Goal: Contribute content: Contribute content

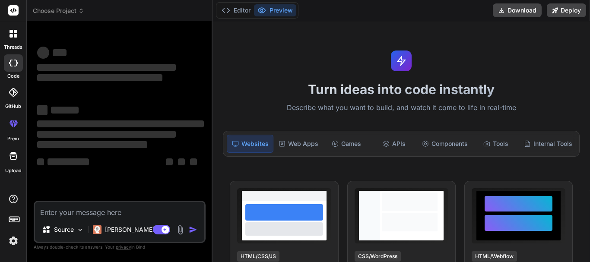
click at [103, 210] on textarea at bounding box center [119, 210] width 169 height 16
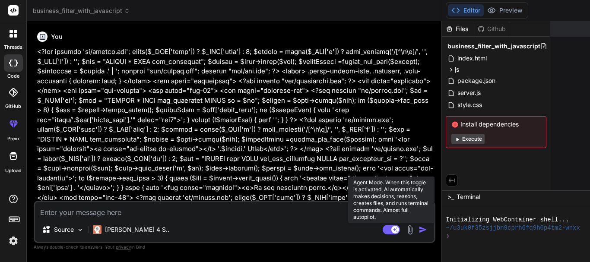
click at [392, 232] on rect at bounding box center [396, 230] width 8 height 8
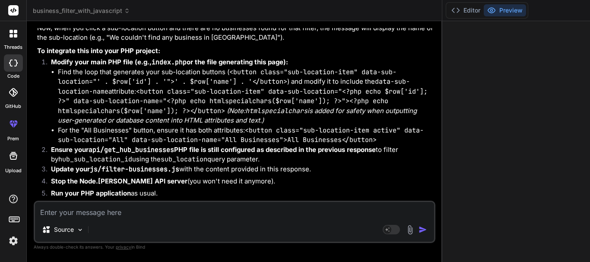
scroll to position [25, 0]
click at [86, 215] on textarea at bounding box center [234, 210] width 399 height 16
click at [9, 39] on div at bounding box center [13, 34] width 18 height 18
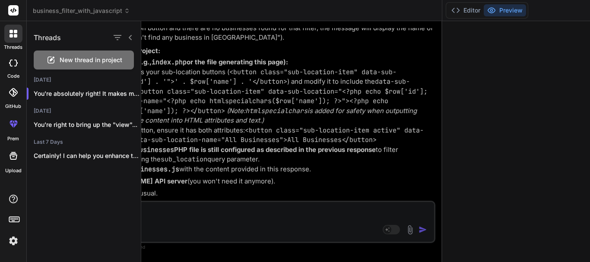
click at [95, 60] on span "New thread in project" at bounding box center [91, 60] width 63 height 9
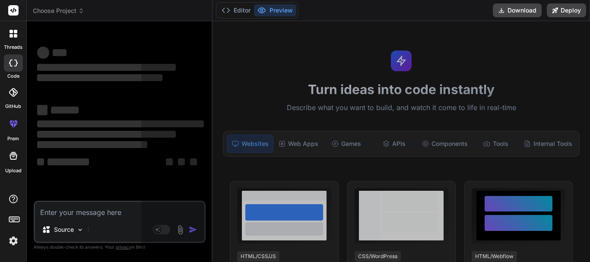
scroll to position [57, 0]
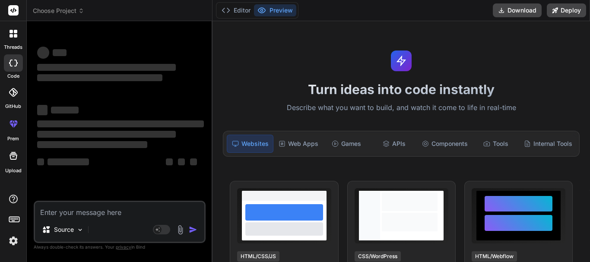
click at [89, 214] on textarea at bounding box center [119, 210] width 169 height 16
type textarea "x"
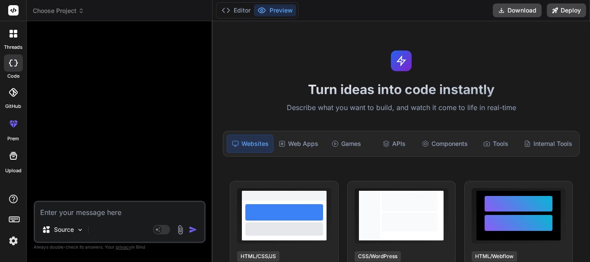
paste textarea "// Add CSS for filtering and search dropdown const style = document.createEleme…"
type textarea "// Add CSS for filtering and search dropdown const style = document.createEleme…"
type textarea "x"
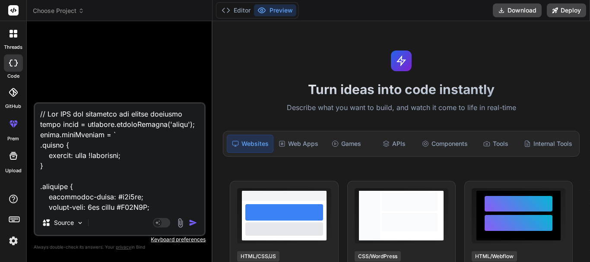
scroll to position [26481, 0]
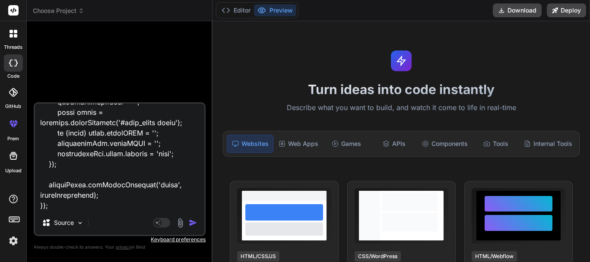
type textarea "// Add CSS for filtering and search dropdown const style = document.createEleme…"
type textarea "x"
type textarea "// Add CSS for filtering and search dropdown const style = document.createEleme…"
type textarea "x"
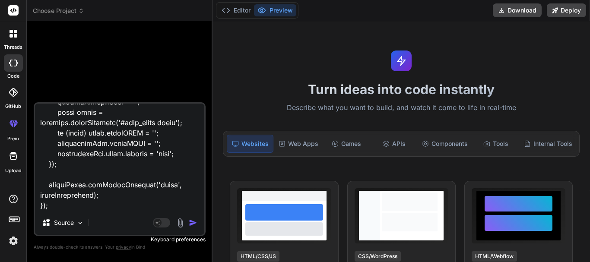
scroll to position [26492, 0]
type textarea "// Add CSS for filtering and search dropdown const style = document.createEleme…"
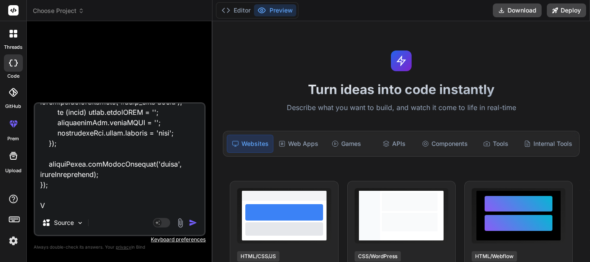
type textarea "x"
type textarea "// Add CSS for filtering and search dropdown const style = document.createEleme…"
type textarea "x"
type textarea "// Add CSS for filtering and search dropdown const style = document.createEleme…"
type textarea "x"
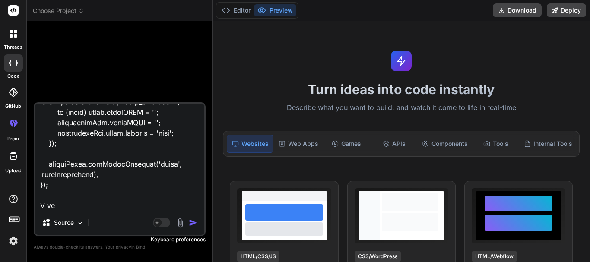
type textarea "// Add CSS for filtering and search dropdown const style = document.createEleme…"
type textarea "x"
type textarea "// Add CSS for filtering and search dropdown const style = document.createEleme…"
type textarea "x"
type textarea "// Add CSS for filtering and search dropdown const style = document.createEleme…"
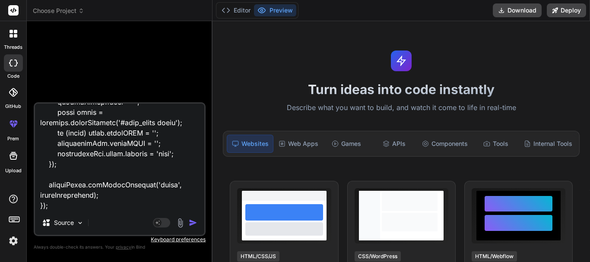
type textarea "x"
type textarea "// Add CSS for filtering and search dropdown const style = document.createEleme…"
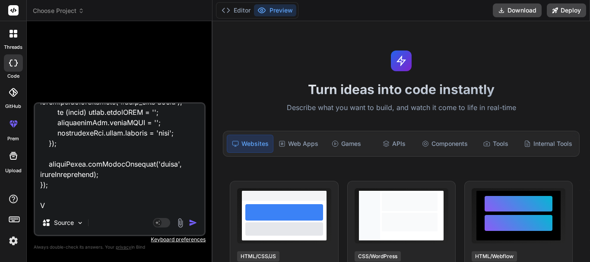
type textarea "x"
type textarea "// Add CSS for filtering and search dropdown const style = document.createEleme…"
type textarea "x"
type textarea "// Add CSS for filtering and search dropdown const style = document.createEleme…"
type textarea "x"
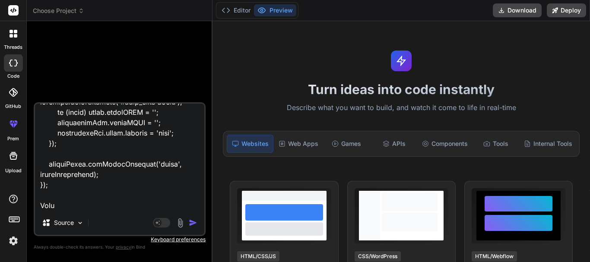
type textarea "// Add CSS for filtering and search dropdown const style = document.createEleme…"
type textarea "x"
type textarea "// Add CSS for filtering and search dropdown const style = document.createEleme…"
type textarea "x"
type textarea "// Add CSS for filtering and search dropdown const style = document.createEleme…"
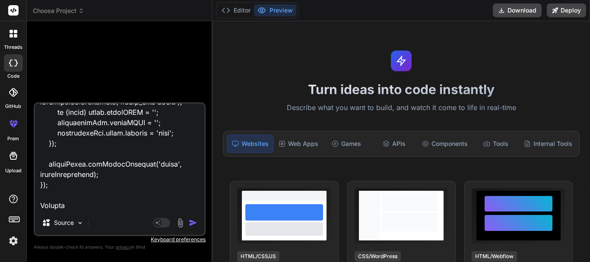
type textarea "x"
type textarea "// Add CSS for filtering and search dropdown const style = document.createEleme…"
type textarea "x"
type textarea "// Add CSS for filtering and search dropdown const style = document.createEleme…"
type textarea "x"
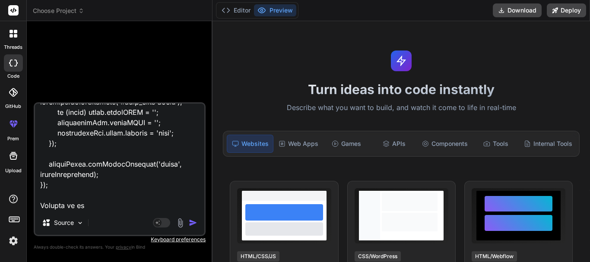
type textarea "// Add CSS for filtering and search dropdown const style = document.createEleme…"
type textarea "x"
type textarea "// Add CSS for filtering and search dropdown const style = document.createEleme…"
type textarea "x"
type textarea "// Add CSS for filtering and search dropdown const style = document.createEleme…"
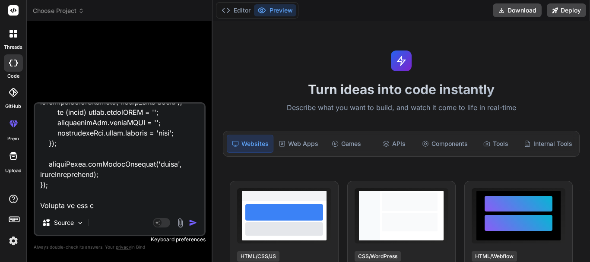
type textarea "x"
type textarea "// Add CSS for filtering and search dropdown const style = document.createEleme…"
type textarea "x"
type textarea "// Add CSS for filtering and search dropdown const style = document.createEleme…"
type textarea "x"
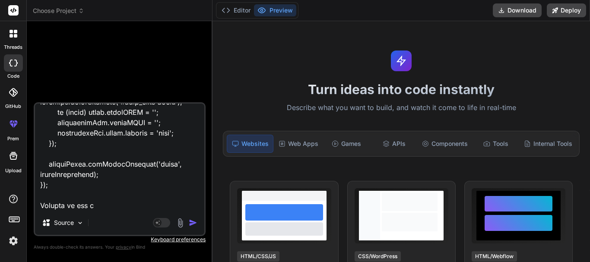
type textarea "// Add CSS for filtering and search dropdown const style = document.createEleme…"
type textarea "x"
type textarea "// Add CSS for filtering and search dropdown const style = document.createEleme…"
type textarea "x"
type textarea "// Add CSS for filtering and search dropdown const style = document.createEleme…"
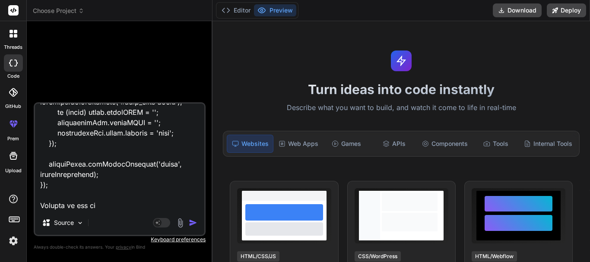
type textarea "x"
type textarea "// Add CSS for filtering and search dropdown const style = document.createEleme…"
type textarea "x"
type textarea "// Add CSS for filtering and search dropdown const style = document.createEleme…"
type textarea "x"
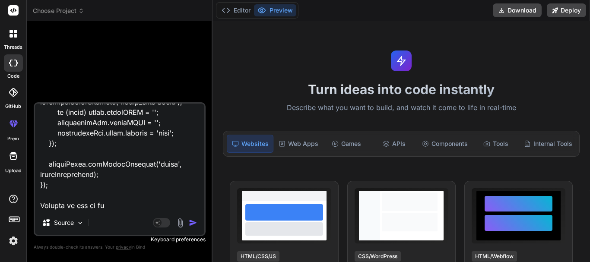
type textarea "// Add CSS for filtering and search dropdown const style = document.createEleme…"
type textarea "x"
type textarea "// Add CSS for filtering and search dropdown const style = document.createEleme…"
type textarea "x"
type textarea "// Add CSS for filtering and search dropdown const style = document.createEleme…"
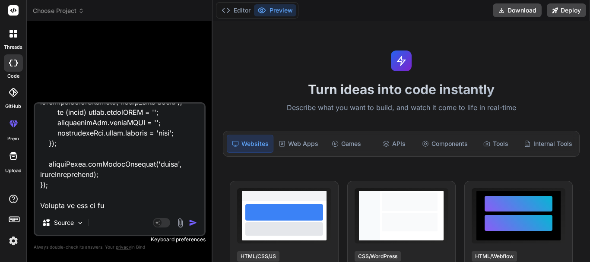
type textarea "x"
type textarea "// Add CSS for filtering and search dropdown const style = document.createEleme…"
type textarea "x"
type textarea "// Add CSS for filtering and search dropdown const style = document.createEleme…"
type textarea "x"
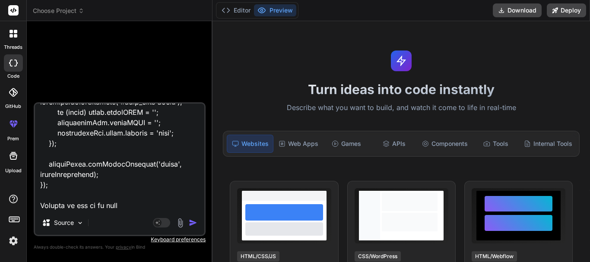
type textarea "// Add CSS for filtering and search dropdown const style = document.createEleme…"
type textarea "x"
type textarea "// Add CSS for filtering and search dropdown const style = document.createEleme…"
type textarea "x"
type textarea "// Add CSS for filtering and search dropdown const style = document.createEleme…"
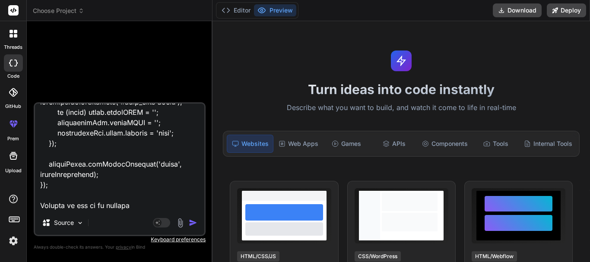
type textarea "x"
type textarea "// Add CSS for filtering and search dropdown const style = document.createEleme…"
type textarea "x"
type textarea "// Add CSS for filtering and search dropdown const style = document.createEleme…"
type textarea "x"
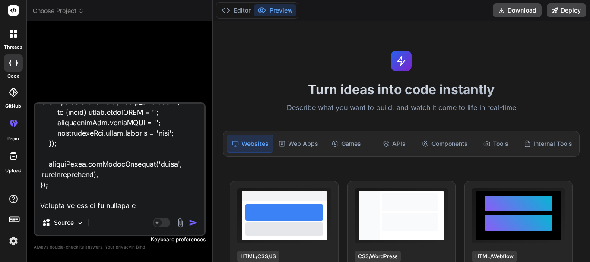
type textarea "// Add CSS for filtering and search dropdown const style = document.createEleme…"
type textarea "x"
type textarea "// Add CSS for filtering and search dropdown const style = document.createEleme…"
type textarea "x"
type textarea "// Add CSS for filtering and search dropdown const style = document.createEleme…"
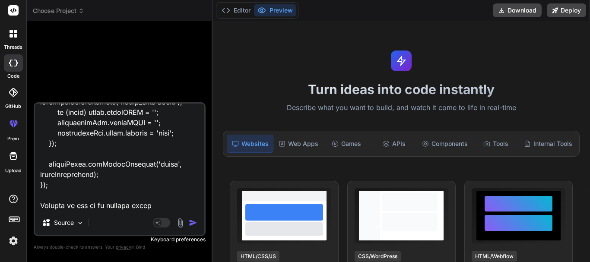
type textarea "x"
type textarea "// Add CSS for filtering and search dropdown const style = document.createEleme…"
type textarea "x"
type textarea "// Add CSS for filtering and search dropdown const style = document.createEleme…"
type textarea "x"
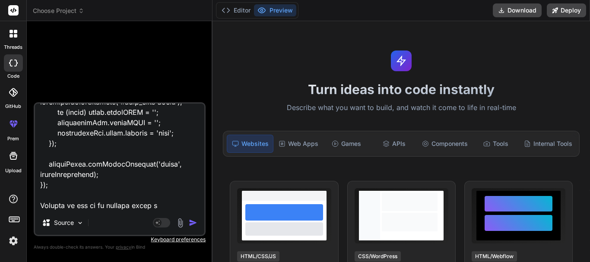
type textarea "// Add CSS for filtering and search dropdown const style = document.createEleme…"
type textarea "x"
type textarea "// Add CSS for filtering and search dropdown const style = document.createEleme…"
type textarea "x"
type textarea "// Add CSS for filtering and search dropdown const style = document.createEleme…"
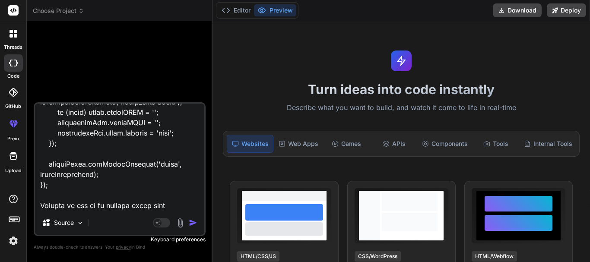
type textarea "x"
type textarea "// Add CSS for filtering and search dropdown const style = document.createEleme…"
type textarea "x"
type textarea "// Add CSS for filtering and search dropdown const style = document.createEleme…"
type textarea "x"
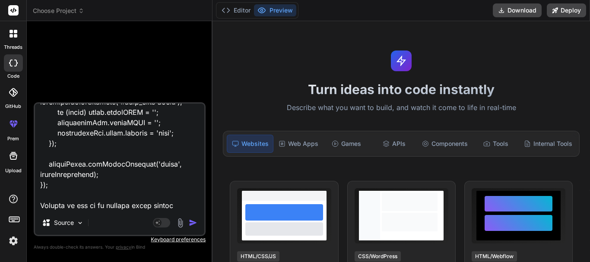
type textarea "// Add CSS for filtering and search dropdown const style = document.createEleme…"
type textarea "x"
type textarea "// Add CSS for filtering and search dropdown const style = document.createEleme…"
type textarea "x"
type textarea "// Add CSS for filtering and search dropdown const style = document.createEleme…"
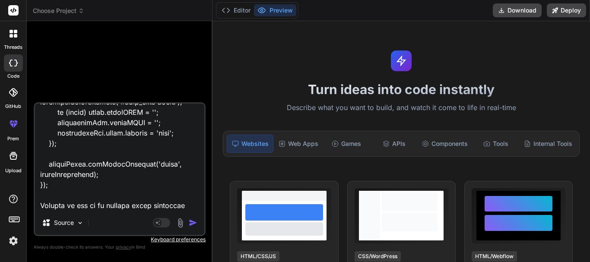
type textarea "x"
type textarea "// Add CSS for filtering and search dropdown const style = document.createEleme…"
type textarea "x"
type textarea "// Add CSS for filtering and search dropdown const style = document.createEleme…"
type textarea "x"
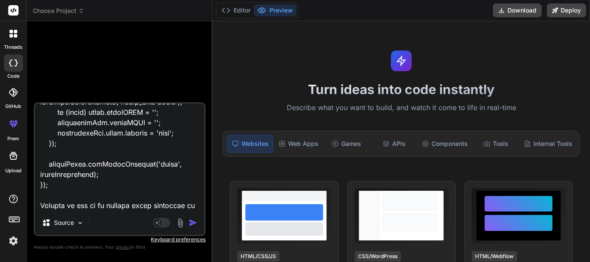
type textarea "// Add CSS for filtering and search dropdown const style = document.createEleme…"
type textarea "x"
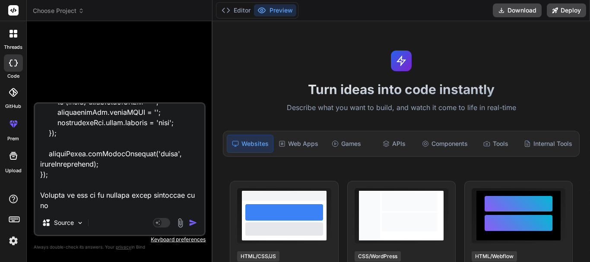
type textarea "// Add CSS for filtering and search dropdown const style = document.createEleme…"
type textarea "x"
type textarea "// Add CSS for filtering and search dropdown const style = document.createEleme…"
type textarea "x"
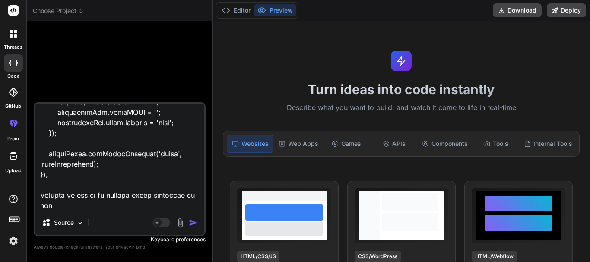
type textarea "// Add CSS for filtering and search dropdown const style = document.createEleme…"
type textarea "x"
type textarea "// Add CSS for filtering and search dropdown const style = document.createEleme…"
type textarea "x"
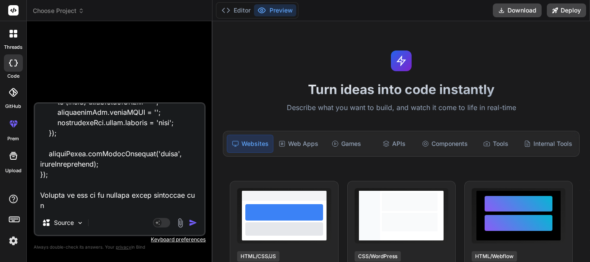
type textarea "// Add CSS for filtering and search dropdown const style = document.createEleme…"
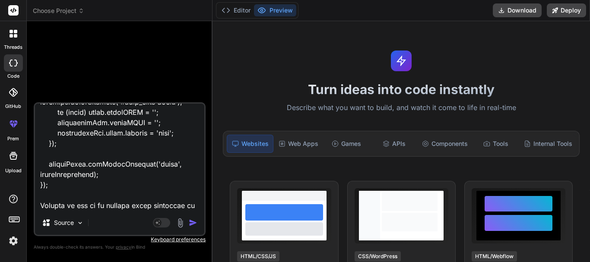
type textarea "x"
type textarea "// Add CSS for filtering and search dropdown const style = document.createEleme…"
type textarea "x"
type textarea "// Add CSS for filtering and search dropdown const style = document.createEleme…"
type textarea "x"
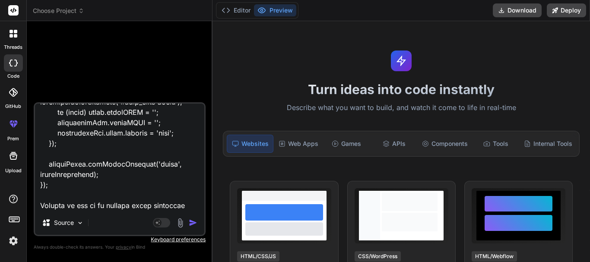
type textarea "// Add CSS for filtering and search dropdown const style = document.createEleme…"
type textarea "x"
type textarea "// Add CSS for filtering and search dropdown const style = document.createEleme…"
type textarea "x"
type textarea "// Add CSS for filtering and search dropdown const style = document.createEleme…"
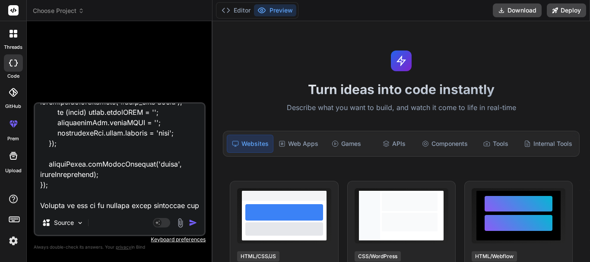
type textarea "x"
type textarea "// Add CSS for filtering and search dropdown const style = document.createEleme…"
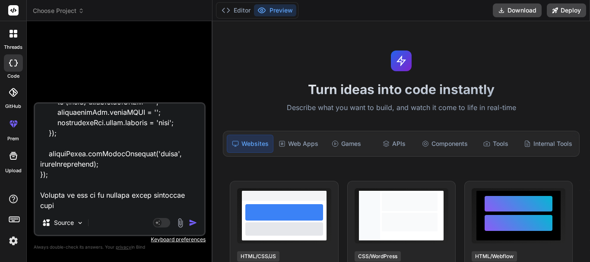
type textarea "x"
type textarea "// Add CSS for filtering and search dropdown const style = document.createEleme…"
type textarea "x"
type textarea "// Add CSS for filtering and search dropdown const style = document.createEleme…"
type textarea "x"
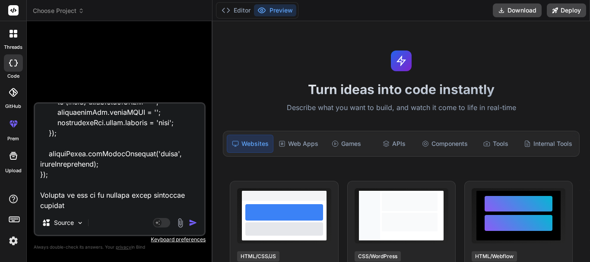
scroll to position [26502, 0]
type textarea "// Add CSS for filtering and search dropdown const style = document.createEleme…"
type textarea "x"
type textarea "// Add CSS for filtering and search dropdown const style = document.createEleme…"
type textarea "x"
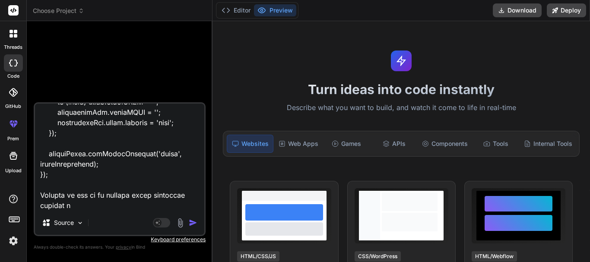
type textarea "// Add CSS for filtering and search dropdown const style = document.createEleme…"
type textarea "x"
type textarea "// Add CSS for filtering and search dropdown const style = document.createEleme…"
type textarea "x"
type textarea "// Add CSS for filtering and search dropdown const style = document.createEleme…"
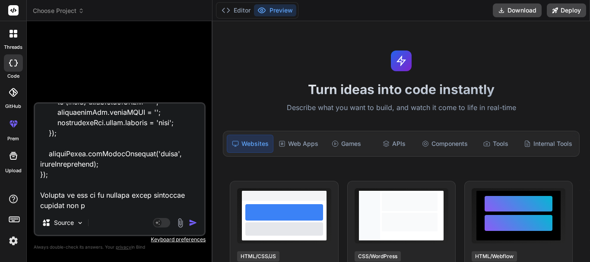
type textarea "x"
type textarea "// Add CSS for filtering and search dropdown const style = document.createEleme…"
type textarea "x"
type textarea "// Add CSS for filtering and search dropdown const style = document.createEleme…"
type textarea "x"
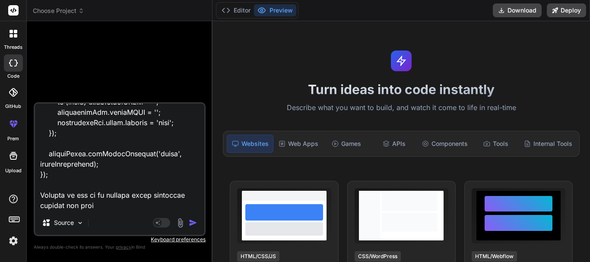
type textarea "// Add CSS for filtering and search dropdown const style = document.createEleme…"
type textarea "x"
type textarea "// Add CSS for filtering and search dropdown const style = document.createEleme…"
type textarea "x"
type textarea "// Add CSS for filtering and search dropdown const style = document.createEleme…"
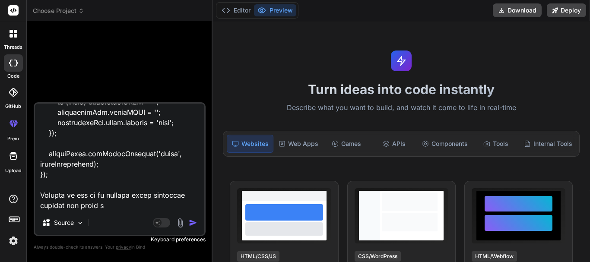
type textarea "x"
type textarea "// Add CSS for filtering and search dropdown const style = document.createEleme…"
type textarea "x"
type textarea "// Add CSS for filtering and search dropdown const style = document.createEleme…"
type textarea "x"
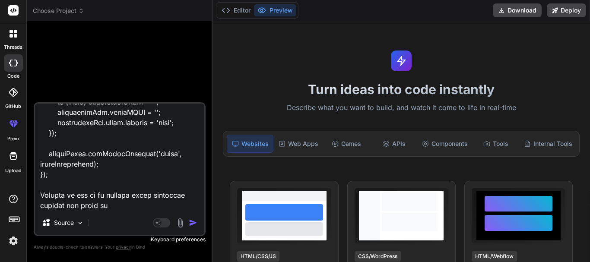
click at [108, 208] on textarea at bounding box center [119, 157] width 169 height 107
type textarea "// Add CSS for filtering and search dropdown const style = document.createEleme…"
type textarea "x"
type textarea "// Add CSS for filtering and search dropdown const style = document.createEleme…"
type textarea "x"
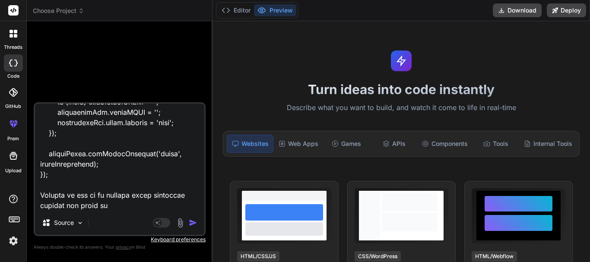
type textarea "// Add CSS for filtering and search dropdown const style = document.createEleme…"
type textarea "x"
type textarea "// Add CSS for filtering and search dropdown const style = document.createEleme…"
type textarea "x"
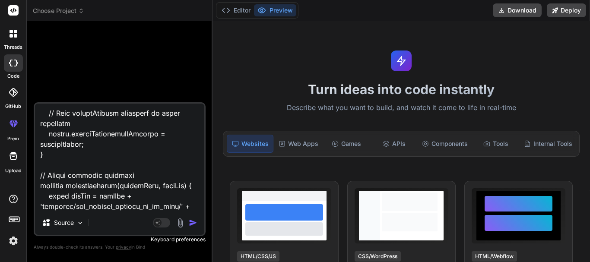
scroll to position [0, 0]
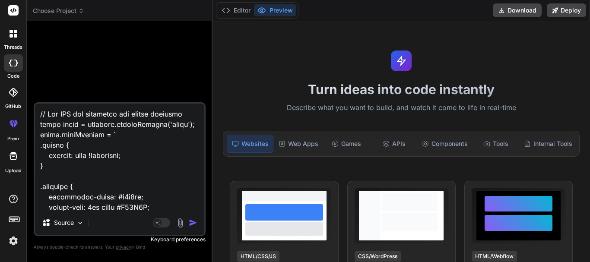
click at [39, 115] on textarea at bounding box center [119, 157] width 169 height 107
type textarea "// Add CSS for filtering and search dropdown const style = document.createEleme…"
type textarea "x"
click at [39, 112] on textarea at bounding box center [119, 157] width 169 height 107
type textarea "// Add CSS for filtering and search dropdown const style = document.createEleme…"
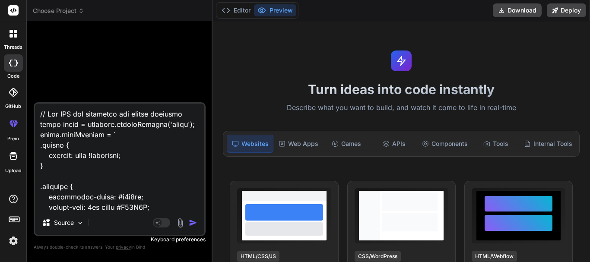
type textarea "x"
paste textarea "<table class="staff-table"> <thead> <tr> <th>S/N</th> <th>Patient Name</th> <th…"
type textarea "<table class="staff-table"> <thead> <tr> <th>S/N</th> <th>Patient Name</th> <th…"
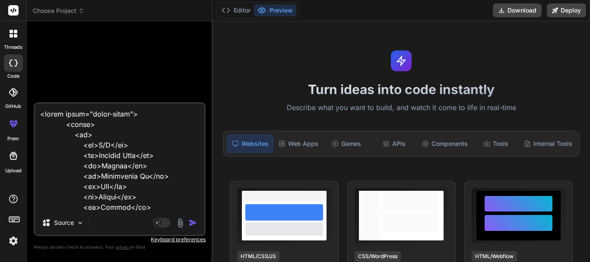
type textarea "x"
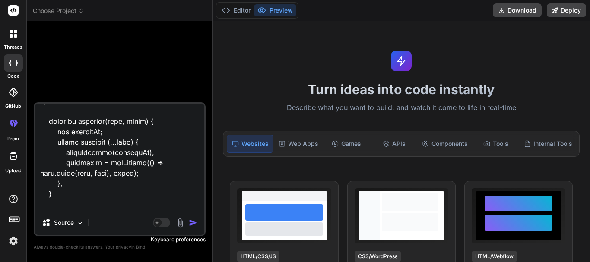
scroll to position [28276, 0]
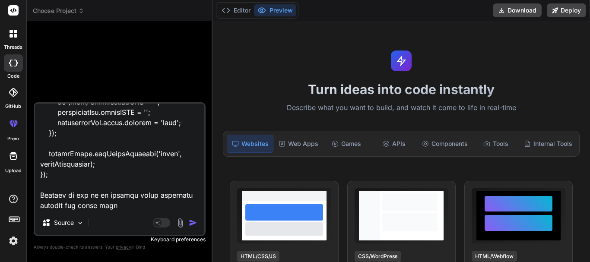
click at [127, 201] on textarea at bounding box center [119, 157] width 169 height 107
click at [130, 192] on textarea at bounding box center [119, 157] width 169 height 107
type textarea "<table class="staff-table"> <thead> <tr> <th>S/N</th> <th>Patient Name</th> <th…"
type textarea "x"
type textarea "<table class="staff-table"> <thead> <tr> <th>S/N</th> <th>Patient Name</th> <th…"
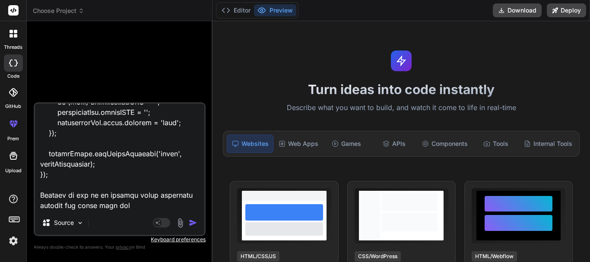
type textarea "x"
type textarea "<table class="staff-table"> <thead> <tr> <th>S/N</th> <th>Patient Name</th> <th…"
type textarea "x"
type textarea "<table class="staff-table"> <thead> <tr> <th>S/N</th> <th>Patient Name</th> <th…"
type textarea "x"
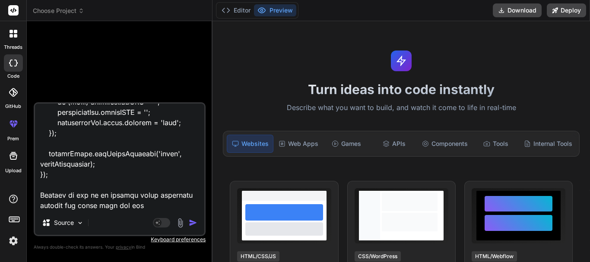
type textarea "<table class="staff-table"> <thead> <tr> <th>S/N</th> <th>Patient Name</th> <th…"
type textarea "x"
type textarea "<table class="staff-table"> <thead> <tr> <th>S/N</th> <th>Patient Name</th> <th…"
type textarea "x"
type textarea "<table class="staff-table"> <thead> <tr> <th>S/N</th> <th>Patient Name</th> <th…"
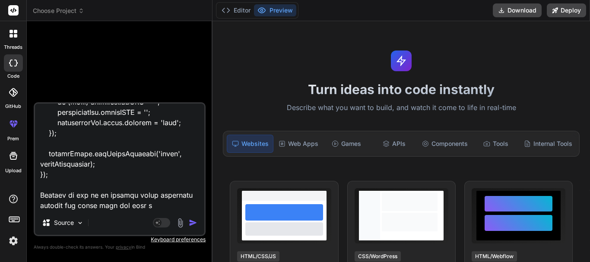
type textarea "x"
type textarea "<table class="staff-table"> <thead> <tr> <th>S/N</th> <th>Patient Name</th> <th…"
type textarea "x"
type textarea "<table class="staff-table"> <thead> <tr> <th>S/N</th> <th>Patient Name</th> <th…"
type textarea "x"
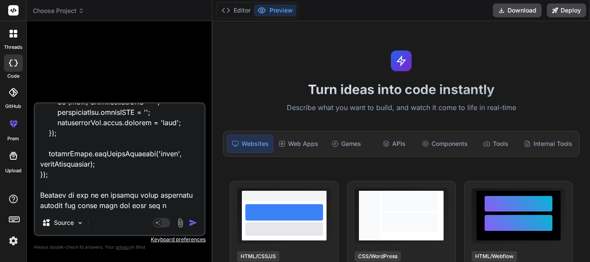
type textarea "<table class="staff-table"> <thead> <tr> <th>S/N</th> <th>Patient Name</th> <th…"
type textarea "x"
type textarea "<table class="staff-table"> <thead> <tr> <th>S/N</th> <th>Patient Name</th> <th…"
type textarea "x"
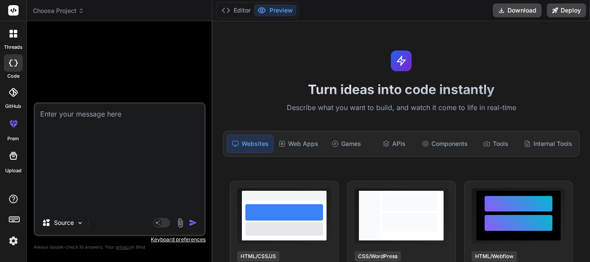
type textarea "x"
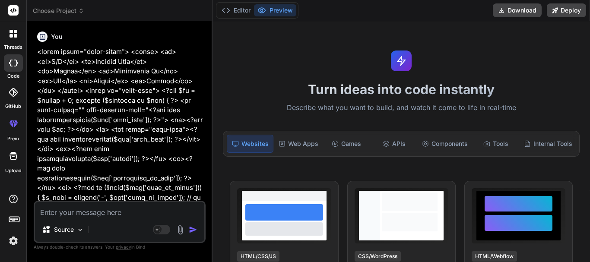
scroll to position [0, 0]
click at [225, 11] on icon at bounding box center [226, 10] width 9 height 9
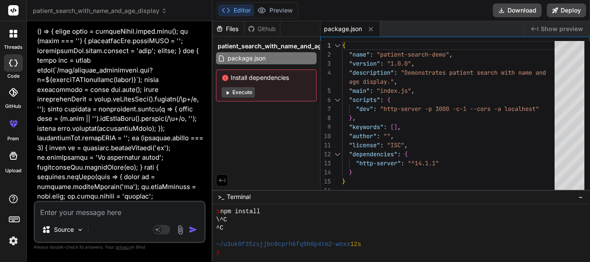
scroll to position [11896, 0]
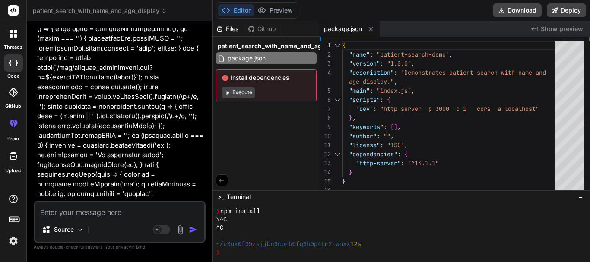
drag, startPoint x: 192, startPoint y: 133, endPoint x: 128, endPoint y: 98, distance: 73.1
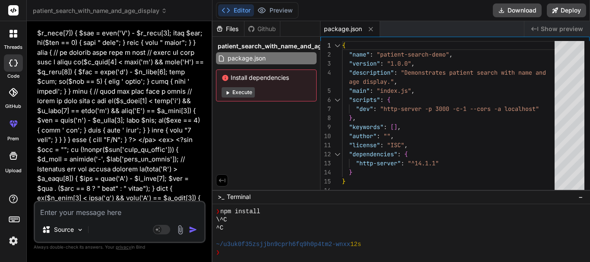
scroll to position [0, 0]
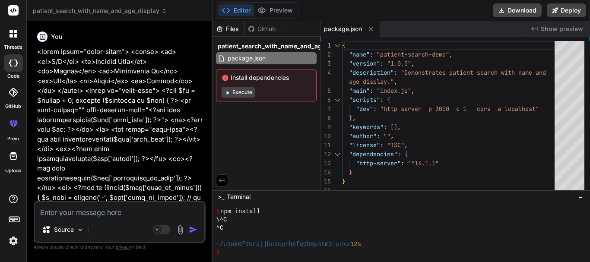
click at [36, 52] on div "You Bind AI Certainly! You're looking to modify the search dropdown to display …" at bounding box center [120, 114] width 170 height 173
copy p "<table class="staff-table"> <thead> <tr> <th>S/N</th> <th>Patient Name</th> <th…"
click at [14, 33] on icon at bounding box center [14, 34] width 8 height 8
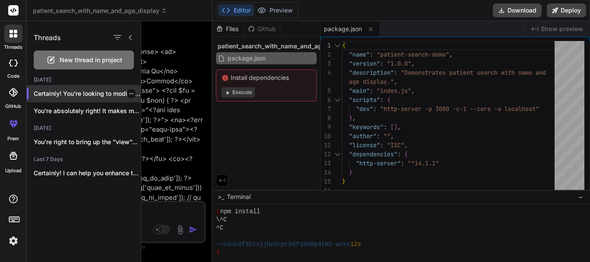
click at [130, 93] on icon "button" at bounding box center [131, 93] width 4 height 1
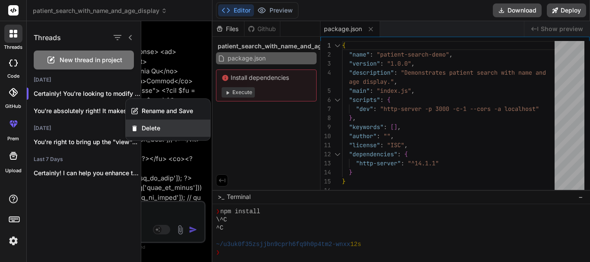
click at [151, 130] on span "Delete" at bounding box center [151, 128] width 19 height 9
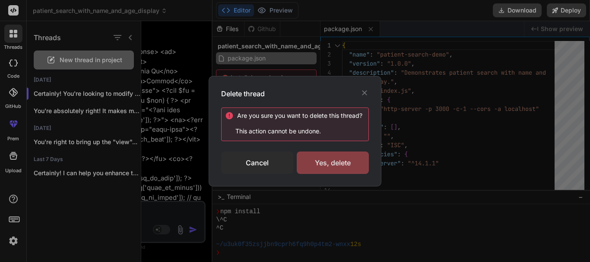
click at [321, 166] on div "Yes, delete" at bounding box center [333, 163] width 72 height 22
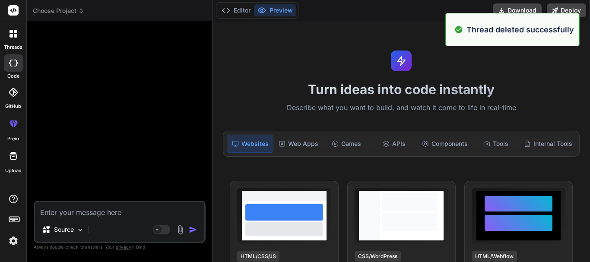
click at [13, 39] on div at bounding box center [13, 34] width 18 height 18
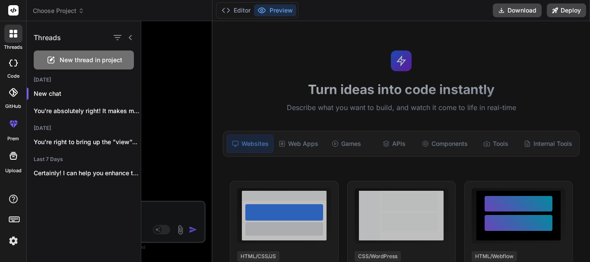
click at [112, 61] on span "New thread in project" at bounding box center [91, 60] width 63 height 9
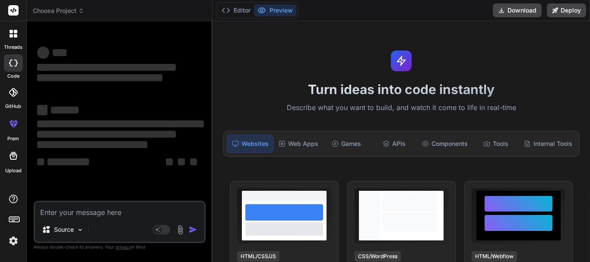
type textarea "x"
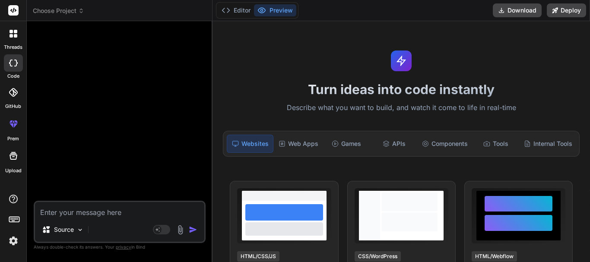
click at [99, 213] on textarea at bounding box center [119, 210] width 169 height 16
paste textarea "<table class="staff-table"> <thead> <tr> <th>S/N</th> <th>Patient Name</th> <th…"
type textarea "<table class="staff-table"> <thead> <tr> <th>S/N</th> <th>Patient Name</th> <th…"
type textarea "x"
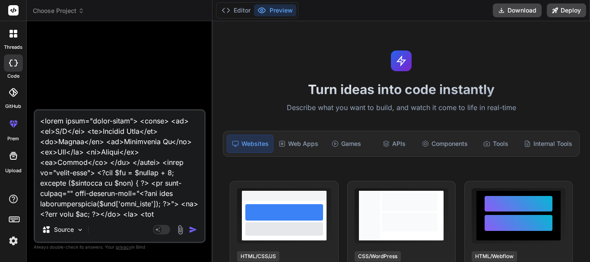
scroll to position [14885, 0]
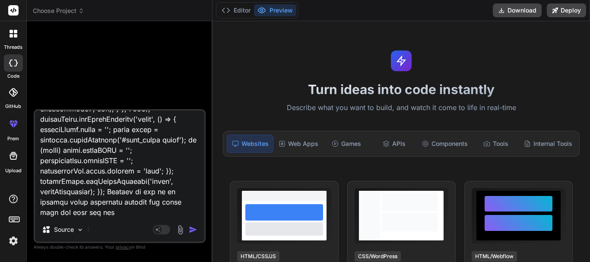
click at [113, 197] on textarea at bounding box center [119, 164] width 169 height 107
click at [125, 201] on textarea at bounding box center [119, 164] width 169 height 107
click at [112, 192] on textarea at bounding box center [119, 164] width 169 height 107
click at [114, 191] on textarea at bounding box center [119, 164] width 169 height 107
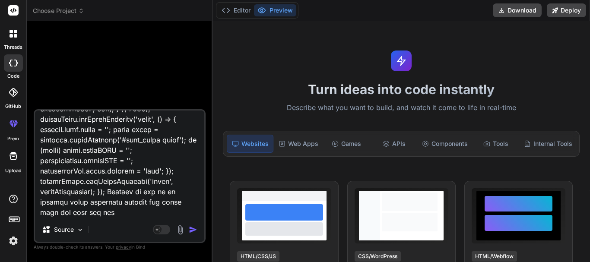
drag, startPoint x: 114, startPoint y: 195, endPoint x: 116, endPoint y: 215, distance: 20.4
click at [116, 215] on textarea at bounding box center [119, 164] width 169 height 107
click at [50, 89] on div at bounding box center [120, 68] width 170 height 81
click at [63, 204] on textarea at bounding box center [119, 164] width 169 height 107
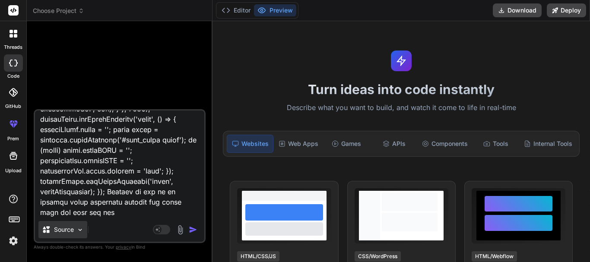
type textarea "<table class="staff-table"> <thead> <tr> <th>S/N</th> <th>Patient Name</th> <th…"
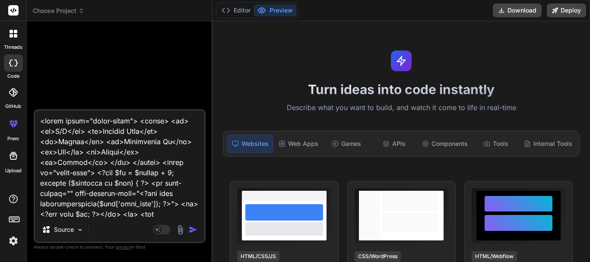
scroll to position [57, 0]
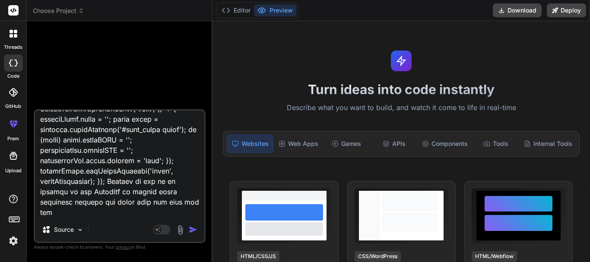
type textarea "<table class="staff-table"> <thead> <tr> <th>S/N</th> <th>Patient Name</th> <th…"
type textarea "x"
type textarea "<table class="staff-table"> <thead> <tr> <th>S/N</th> <th>Patient Name</th> <th…"
click at [191, 231] on img "button" at bounding box center [193, 230] width 9 height 9
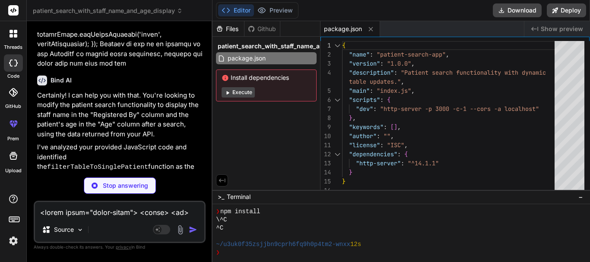
scroll to position [12381, 0]
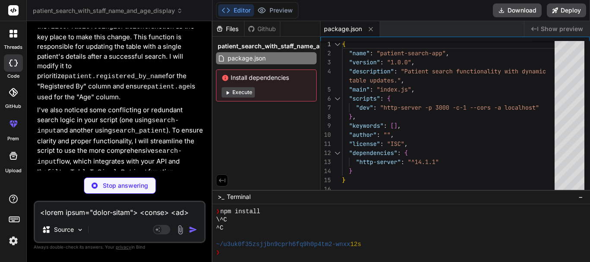
type textarea "x"
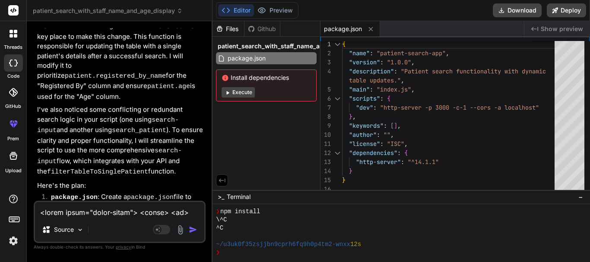
scroll to position [12597, 0]
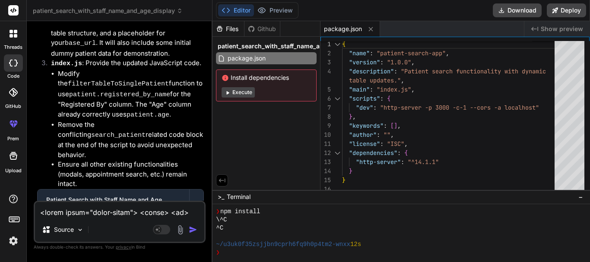
drag, startPoint x: 192, startPoint y: 195, endPoint x: 35, endPoint y: 116, distance: 176.7
click at [35, 116] on div "You Bind AI Certainly! I can help you with that. You're looking to modify the p…" at bounding box center [120, 145] width 172 height 234
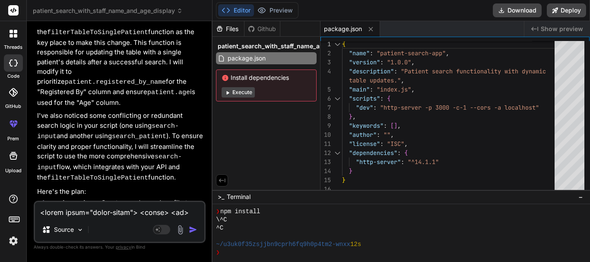
scroll to position [12425, 0]
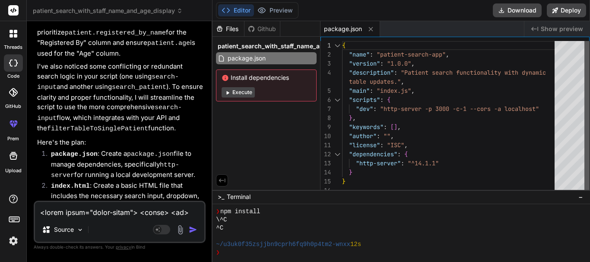
click at [586, 48] on div at bounding box center [587, 117] width 5 height 153
type textarea "{ "name": "patient-search-app", "version": "1.0.0", "description": "Patient sea…"
click at [466, 104] on div "{ "name" : "patient-search-app" , "version" : "1.0.0" , "description" : "Patien…" at bounding box center [451, 118] width 218 height 154
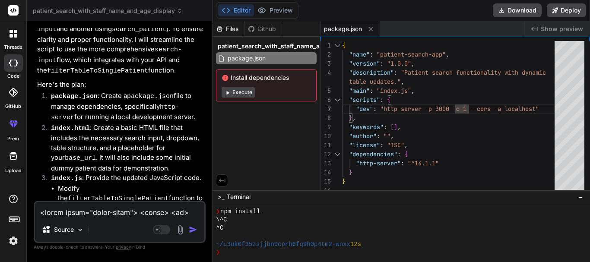
scroll to position [12597, 0]
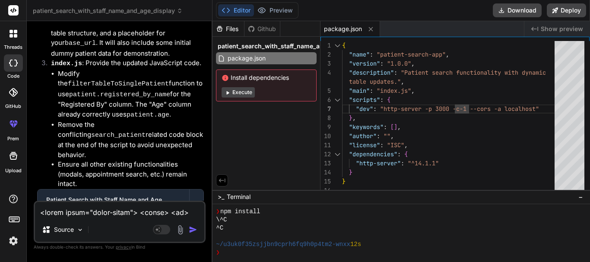
drag, startPoint x: 38, startPoint y: 116, endPoint x: 82, endPoint y: 166, distance: 66.1
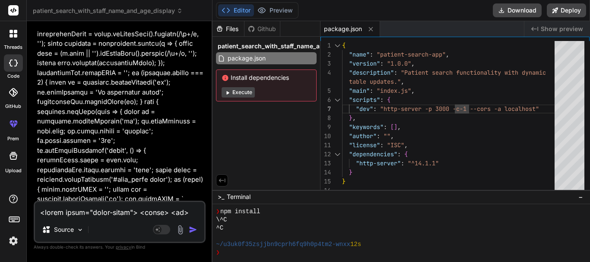
scroll to position [11863, 0]
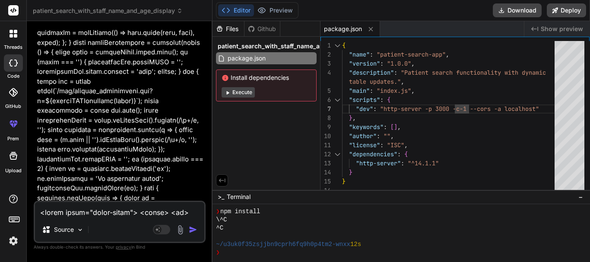
drag, startPoint x: 124, startPoint y: 180, endPoint x: 67, endPoint y: 54, distance: 137.9
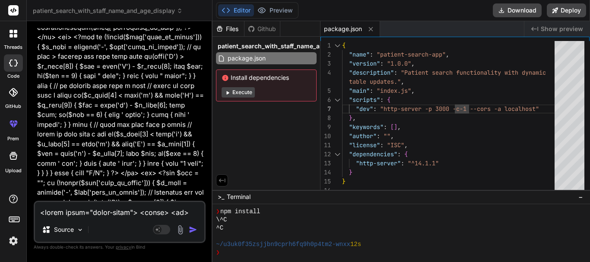
scroll to position [0, 0]
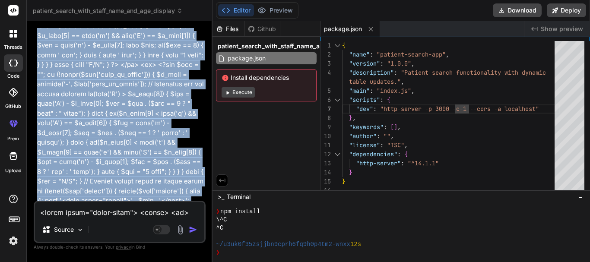
scroll to position [519, 0]
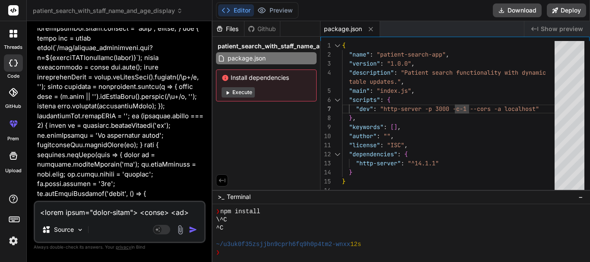
scroll to position [11863, 0]
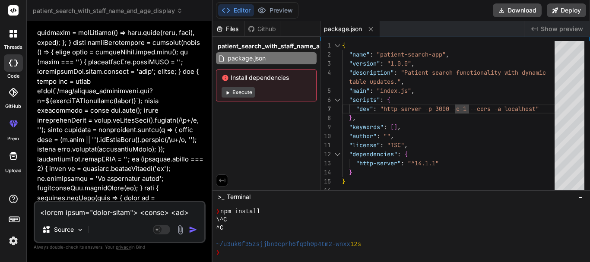
drag, startPoint x: 126, startPoint y: 176, endPoint x: 85, endPoint y: 107, distance: 80.4
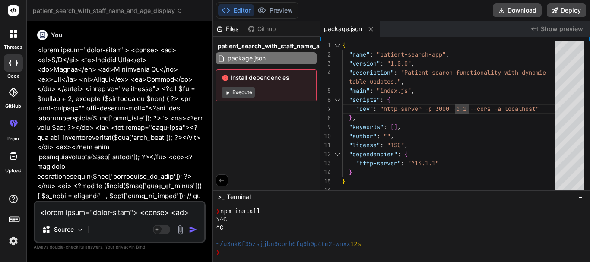
scroll to position [0, 0]
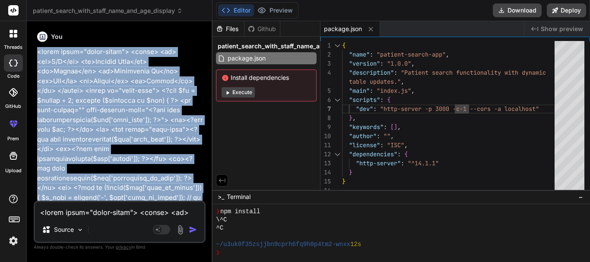
copy p "<table class="staff-table"> <thead> <tr> <th>S/N</th> <th>Patient Name</th> <th…"
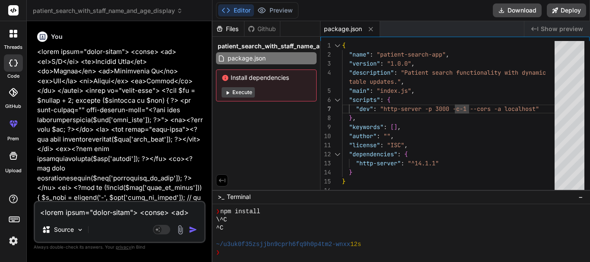
click at [13, 39] on div at bounding box center [13, 34] width 18 height 18
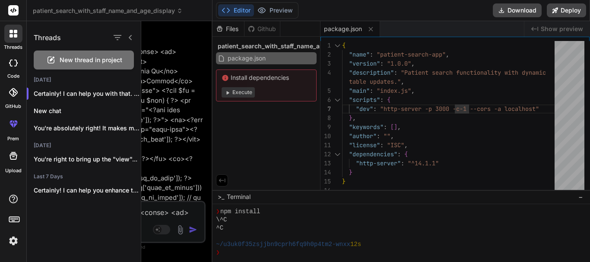
click at [178, 159] on div at bounding box center [365, 141] width 449 height 241
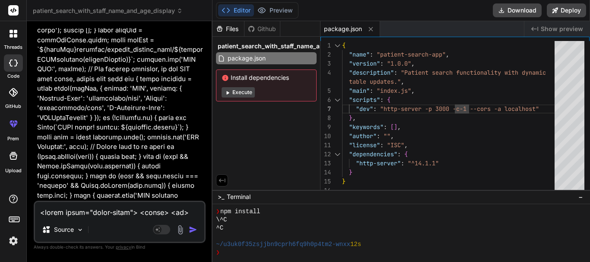
scroll to position [6267, 0]
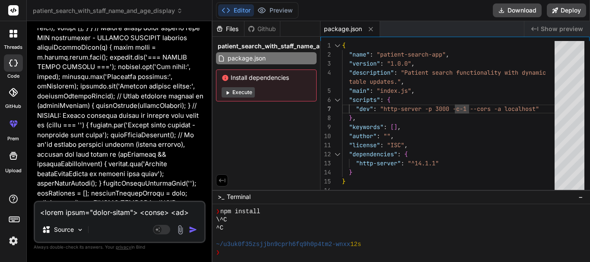
click at [12, 38] on div at bounding box center [13, 34] width 18 height 18
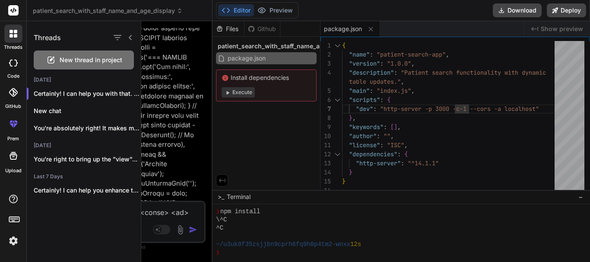
click at [90, 60] on span "New thread in project" at bounding box center [91, 60] width 63 height 9
type textarea "x"
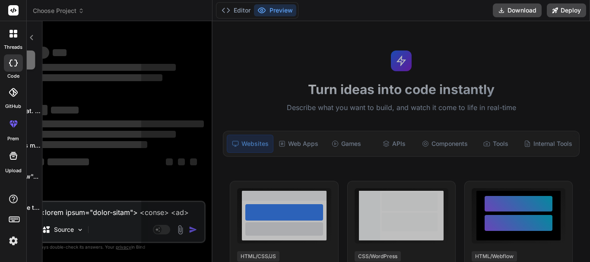
scroll to position [0, 0]
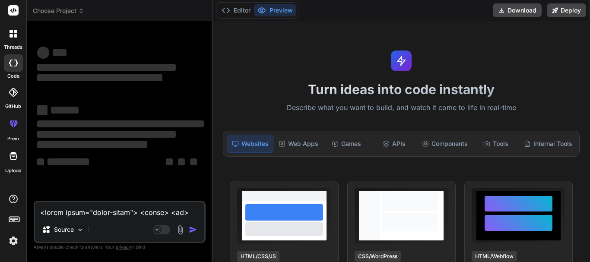
click at [115, 210] on textarea at bounding box center [119, 210] width 169 height 16
paste textarea "<table class="staff-table"> <thead> <tr> <th>S/N</th> <th>Patient Name</th> <th…"
type textarea "<table class="staff-table"> <thead> <tr> <th>S/N</th> <th>Patient Name</th> <th…"
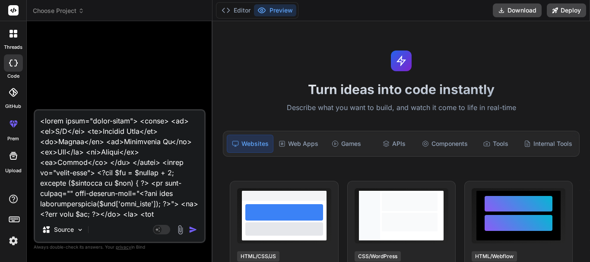
type textarea "x"
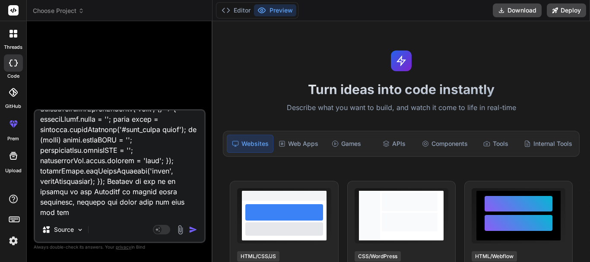
type textarea "<table class="staff-table"> <thead> <tr> <th>S/N</th> <th>Patient Name</th> <th…"
type textarea "x"
type textarea "<table class="staff-table"> <thead> <tr> <th>S/N</th> <th>Patient Name</th> <th…"
type textarea "x"
type textarea "<table class="staff-table"> <thead> <tr> <th>S/N</th> <th>Patient Name</th> <th…"
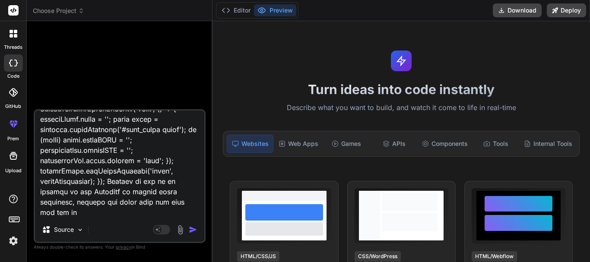
type textarea "x"
type textarea "<table class="staff-table"> <thead> <tr> <th>S/N</th> <th>Patient Name</th> <th…"
type textarea "x"
type textarea "<table class="staff-table"> <thead> <tr> <th>S/N</th> <th>Patient Name</th> <th…"
type textarea "x"
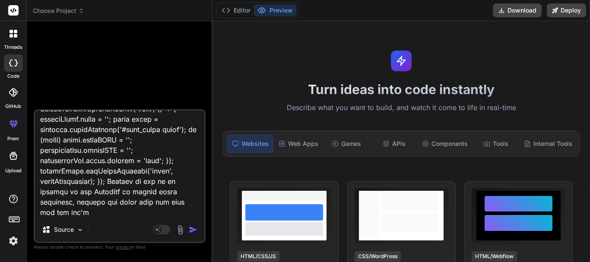
type textarea "<table class="staff-table"> <thead> <tr> <th>S/N</th> <th>Patient Name</th> <th…"
type textarea "x"
type textarea "<table class="staff-table"> <thead> <tr> <th>S/N</th> <th>Patient Name</th> <th…"
type textarea "x"
type textarea "<table class="staff-table"> <thead> <tr> <th>S/N</th> <th>Patient Name</th> <th…"
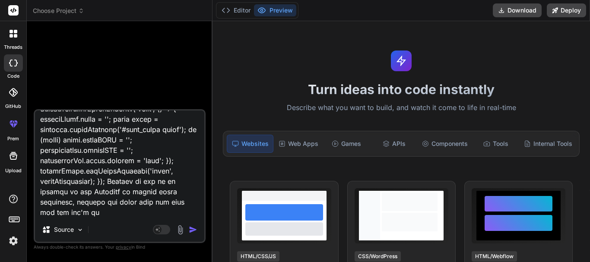
type textarea "x"
type textarea "<table class="staff-table"> <thead> <tr> <th>S/N</th> <th>Patient Name</th> <th…"
type textarea "x"
type textarea "<table class="staff-table"> <thead> <tr> <th>S/N</th> <th>Patient Name</th> <th…"
type textarea "x"
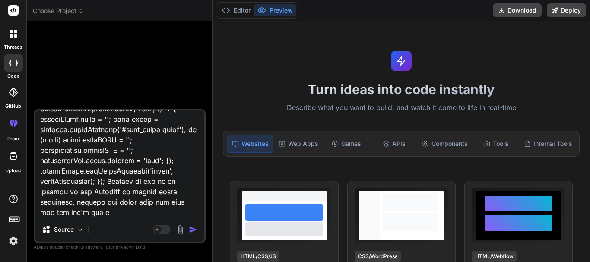
type textarea "<table class="staff-table"> <thead> <tr> <th>S/N</th> <th>Patient Name</th> <th…"
type textarea "x"
type textarea "<table class="staff-table"> <thead> <tr> <th>S/N</th> <th>Patient Name</th> <th…"
type textarea "x"
type textarea "<table class="staff-table"> <thead> <tr> <th>S/N</th> <th>Patient Name</th> <th…"
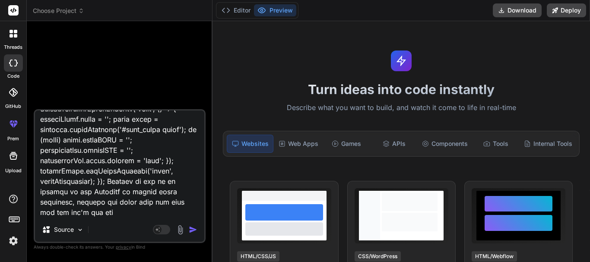
type textarea "x"
type textarea "<table class="staff-table"> <thead> <tr> <th>S/N</th> <th>Patient Name</th> <th…"
type textarea "x"
type textarea "<table class="staff-table"> <thead> <tr> <th>S/N</th> <th>Patient Name</th> <th…"
type textarea "x"
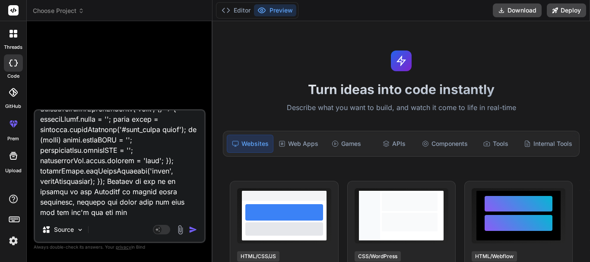
type textarea "<table class="staff-table"> <thead> <tr> <th>S/N</th> <th>Patient Name</th> <th…"
type textarea "x"
type textarea "<table class="staff-table"> <thead> <tr> <th>S/N</th> <th>Patient Name</th> <th…"
type textarea "x"
type textarea "<table class="staff-table"> <thead> <tr> <th>S/N</th> <th>Patient Name</th> <th…"
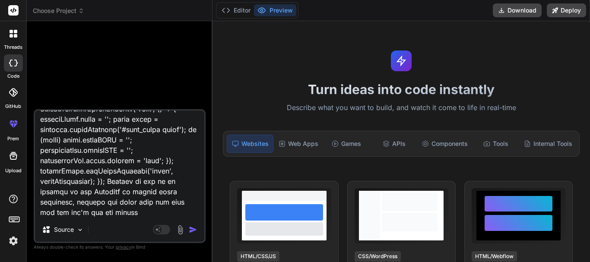
type textarea "x"
type textarea "<table class="staff-table"> <thead> <tr> <th>S/N</th> <th>Patient Name</th> <th…"
type textarea "x"
type textarea "<table class="staff-table"> <thead> <tr> <th>S/N</th> <th>Patient Name</th> <th…"
type textarea "x"
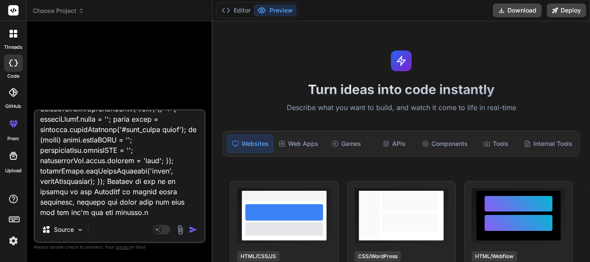
type textarea "<table class="staff-table"> <thead> <tr> <th>S/N</th> <th>Patient Name</th> <th…"
type textarea "x"
type textarea "<table class="staff-table"> <thead> <tr> <th>S/N</th> <th>Patient Name</th> <th…"
type textarea "x"
type textarea "<table class="staff-table"> <thead> <tr> <th>S/N</th> <th>Patient Name</th> <th…"
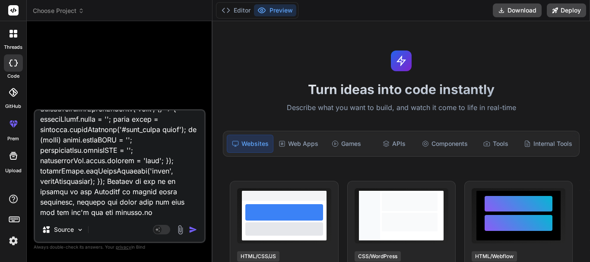
type textarea "x"
type textarea "<table class="staff-table"> <thead> <tr> <th>S/N</th> <th>Patient Name</th> <th…"
type textarea "x"
type textarea "<table class="staff-table"> <thead> <tr> <th>S/N</th> <th>Patient Name</th> <th…"
type textarea "x"
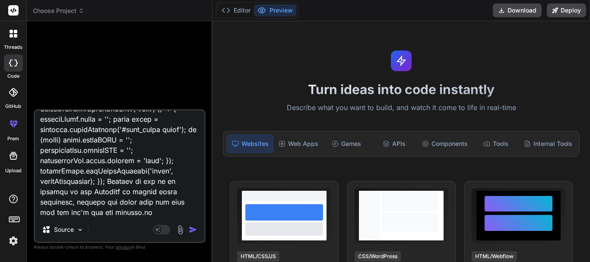
type textarea "<table class="staff-table"> <thead> <tr> <th>S/N</th> <th>Patient Name</th> <th…"
type textarea "x"
type textarea "<table class="staff-table"> <thead> <tr> <th>S/N</th> <th>Patient Name</th> <th…"
type textarea "x"
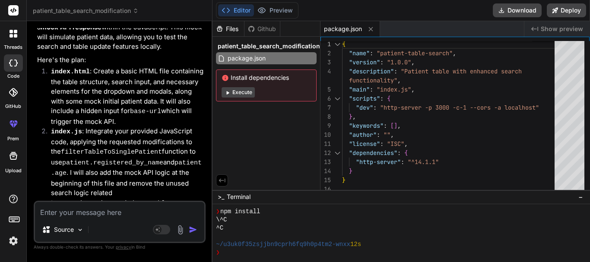
scroll to position [12595, 0]
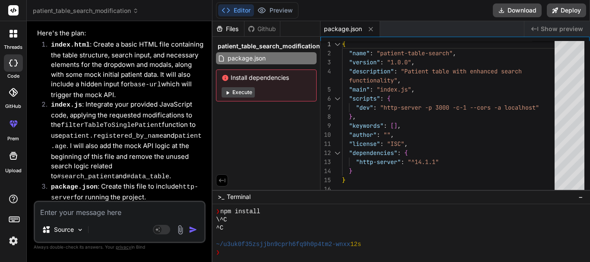
click at [13, 35] on icon at bounding box center [11, 35] width 3 height 3
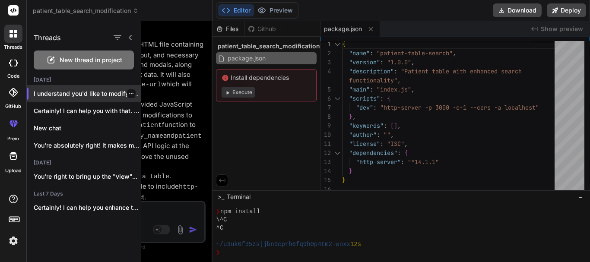
click at [130, 97] on div at bounding box center [131, 93] width 9 height 9
click at [129, 96] on icon "button" at bounding box center [131, 93] width 5 height 5
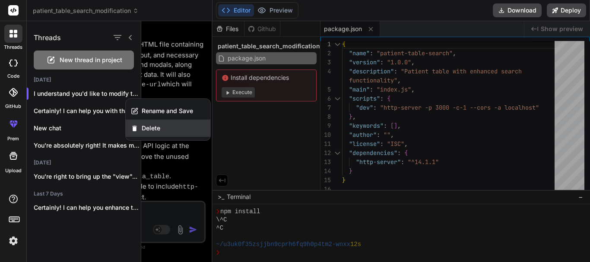
click at [155, 132] on span "Delete" at bounding box center [151, 128] width 19 height 9
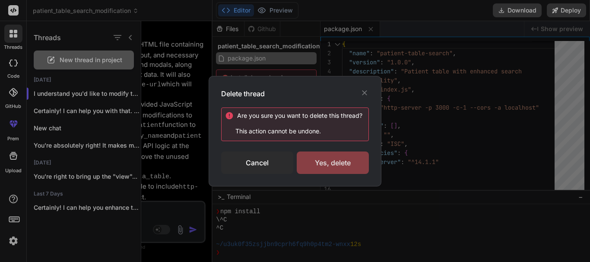
click at [326, 163] on div "Yes, delete" at bounding box center [333, 163] width 72 height 22
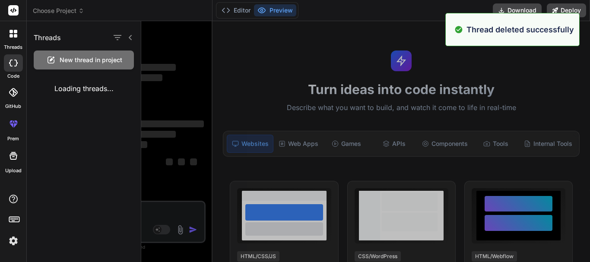
scroll to position [0, 0]
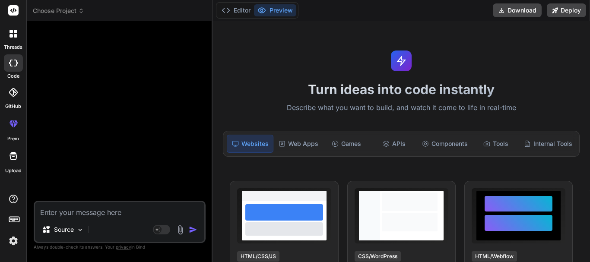
click at [19, 36] on div at bounding box center [13, 34] width 18 height 18
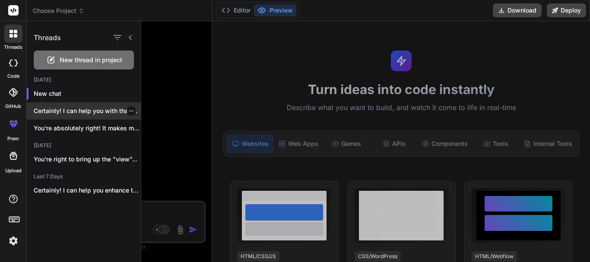
click at [129, 111] on icon "button" at bounding box center [131, 110] width 5 height 5
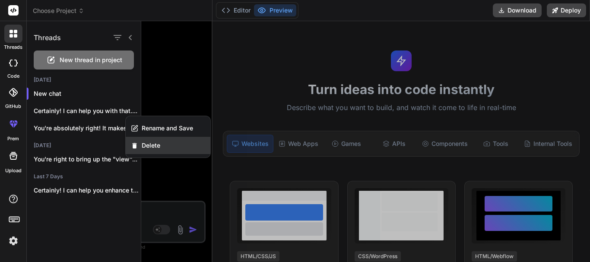
click at [155, 143] on span "Delete" at bounding box center [151, 145] width 19 height 9
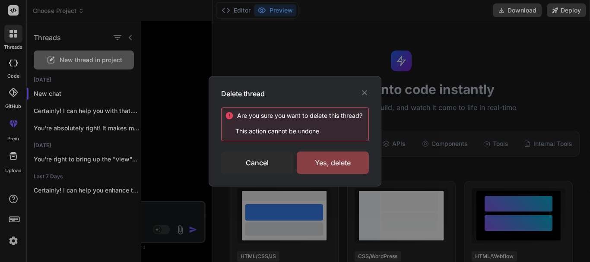
click at [349, 159] on div "Yes, delete" at bounding box center [333, 163] width 72 height 22
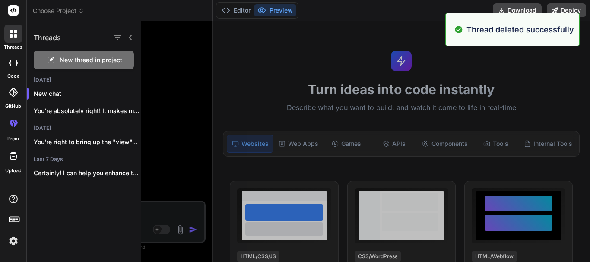
click at [81, 65] on div "New thread in project" at bounding box center [84, 60] width 100 height 19
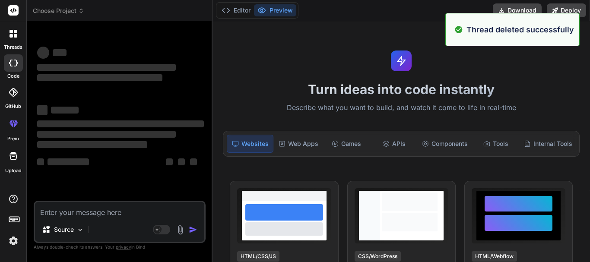
type textarea "x"
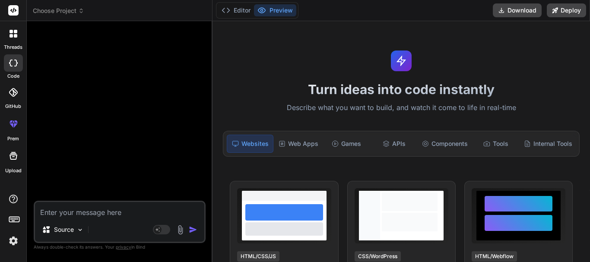
click at [122, 216] on textarea at bounding box center [119, 210] width 169 height 16
paste textarea "<table class="staff-table"> <thead> <tr> <th>S/N</th> <th>Patient Name</th> <th…"
type textarea "<table class="staff-table"> <thead> <tr> <th>S/N</th> <th>Patient Name</th> <th…"
type textarea "x"
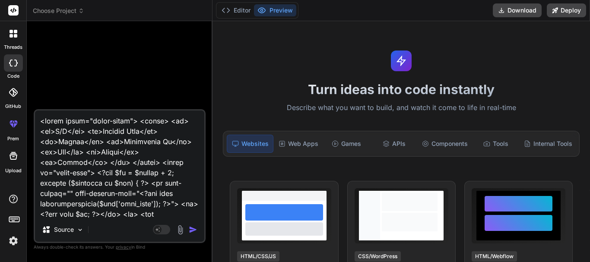
scroll to position [14895, 0]
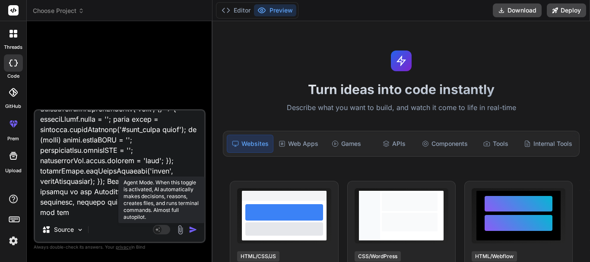
type textarea "<table class="staff-table"> <thead> <tr> <th>S/N</th> <th>Patient Name</th> <th…"
click at [166, 233] on rect at bounding box center [161, 230] width 17 height 10
click at [162, 233] on rect at bounding box center [161, 230] width 17 height 10
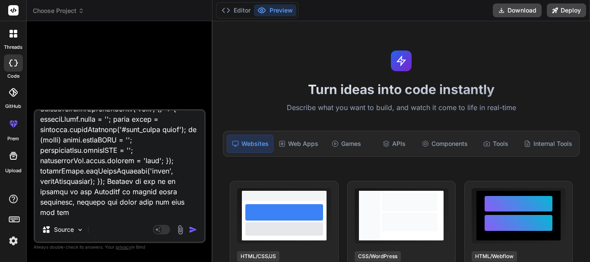
click at [191, 233] on img "button" at bounding box center [193, 230] width 9 height 9
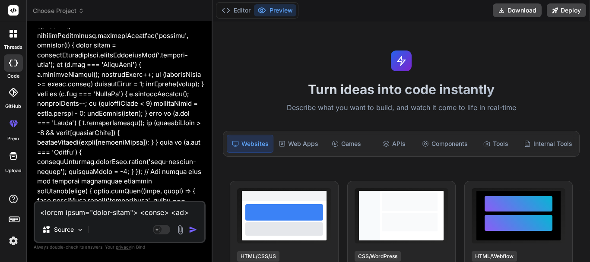
scroll to position [2420, 0]
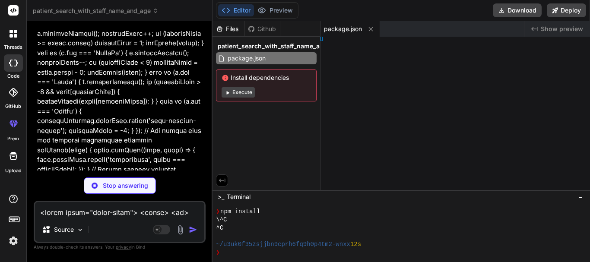
type textarea "x"
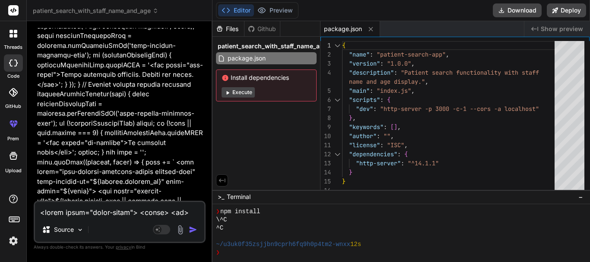
scroll to position [2896, 0]
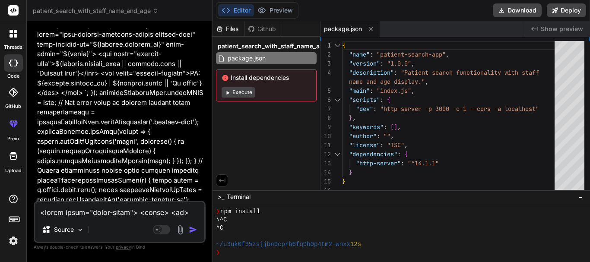
click at [106, 208] on textarea at bounding box center [119, 210] width 169 height 16
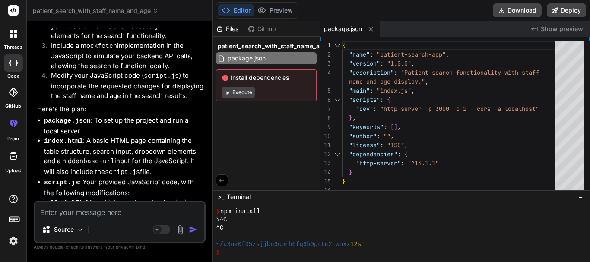
scroll to position [12404, 0]
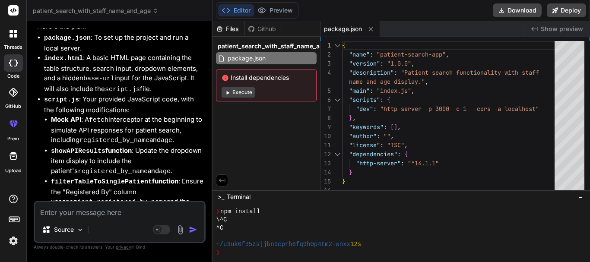
scroll to position [12577, 0]
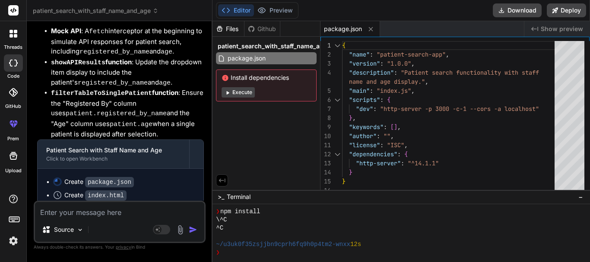
click at [13, 32] on icon at bounding box center [14, 34] width 8 height 8
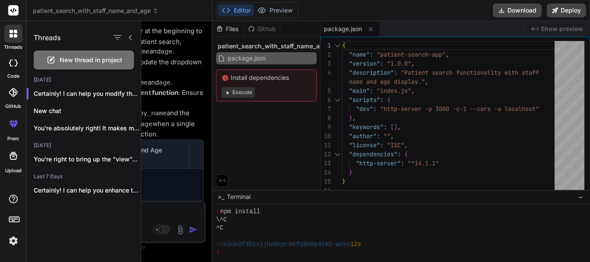
click at [69, 60] on span "New thread in project" at bounding box center [91, 60] width 63 height 9
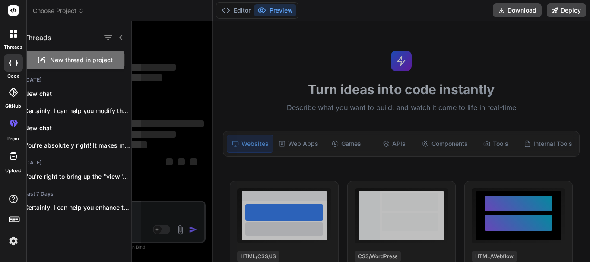
scroll to position [0, 0]
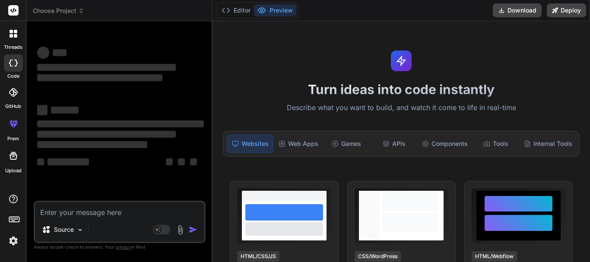
type textarea "x"
click at [143, 213] on textarea at bounding box center [119, 210] width 169 height 16
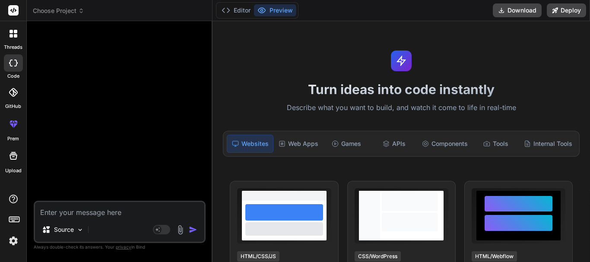
click at [109, 212] on textarea at bounding box center [119, 210] width 169 height 16
click at [77, 210] on textarea at bounding box center [119, 210] width 169 height 16
click at [97, 215] on textarea at bounding box center [119, 210] width 169 height 16
paste textarea "// Add CSS for filtering and search dropdown const style = document.createEleme…"
type textarea "// Add CSS for filtering and search dropdown const style = document.createEleme…"
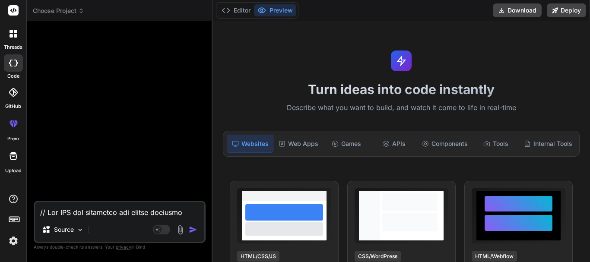
type textarea "x"
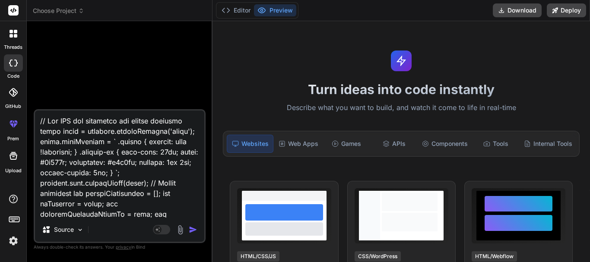
scroll to position [13557, 0]
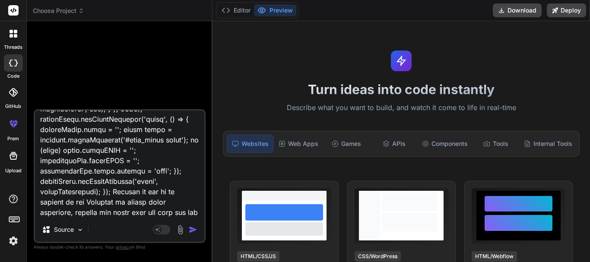
type textarea "// Add CSS for filtering and search dropdown const style = document.createEleme…"
click at [192, 231] on img "button" at bounding box center [193, 230] width 9 height 9
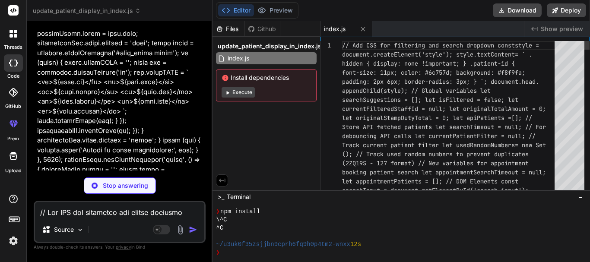
scroll to position [10966, 0]
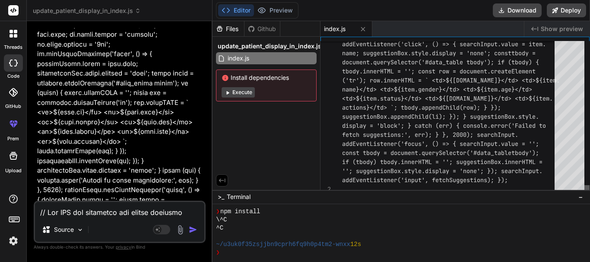
click at [590, 194] on div at bounding box center [587, 117] width 5 height 153
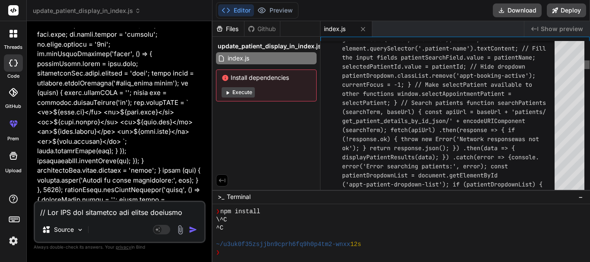
click at [586, 65] on div at bounding box center [587, 117] width 5 height 153
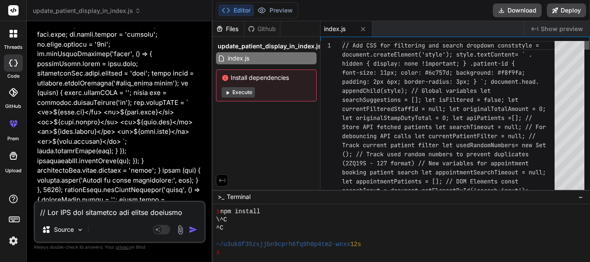
click at [586, 41] on div at bounding box center [587, 45] width 5 height 9
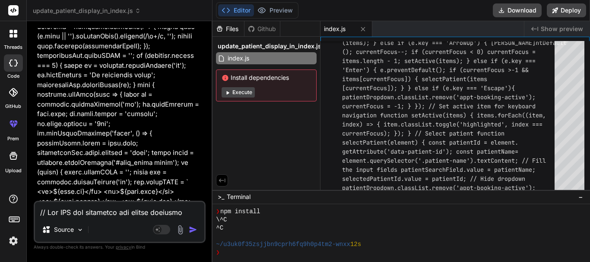
scroll to position [10880, 0]
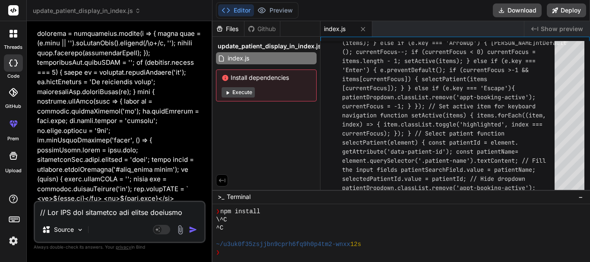
drag, startPoint x: 124, startPoint y: 112, endPoint x: 105, endPoint y: 92, distance: 27.5
copy p "Instead of the id to display in the Register by column after searching, display…"
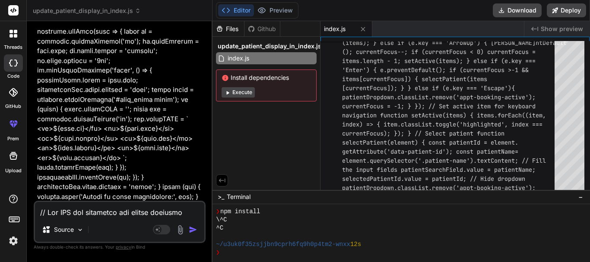
scroll to position [10966, 0]
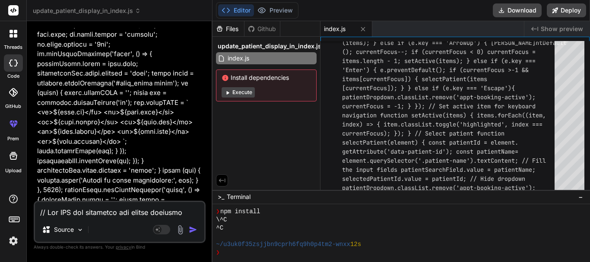
click at [13, 35] on icon at bounding box center [14, 34] width 8 height 8
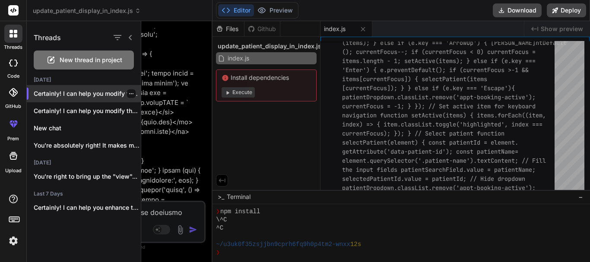
click at [129, 96] on icon "button" at bounding box center [131, 93] width 5 height 5
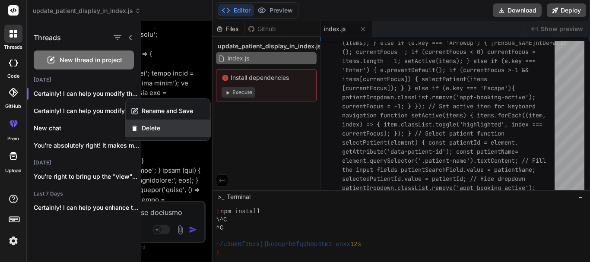
click at [139, 131] on div "Delete" at bounding box center [168, 128] width 85 height 17
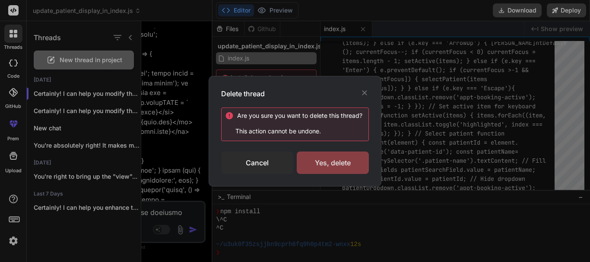
click at [312, 167] on div "Yes, delete" at bounding box center [333, 163] width 72 height 22
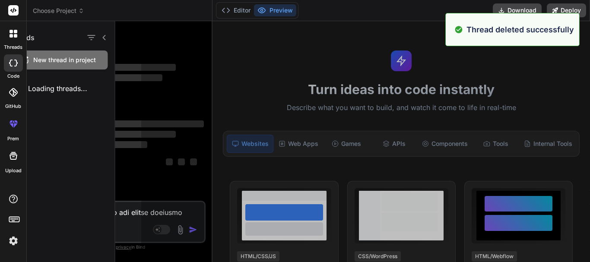
scroll to position [0, 0]
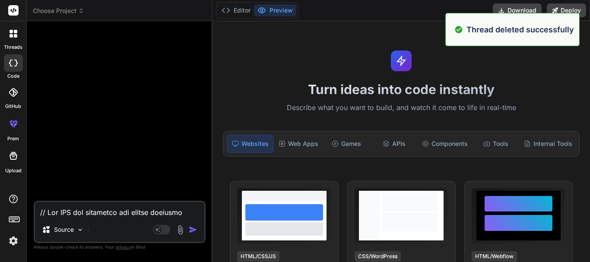
click at [12, 43] on div "threads" at bounding box center [13, 36] width 26 height 30
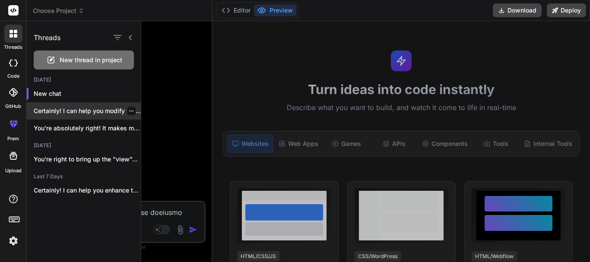
click at [130, 113] on icon "button" at bounding box center [131, 110] width 5 height 5
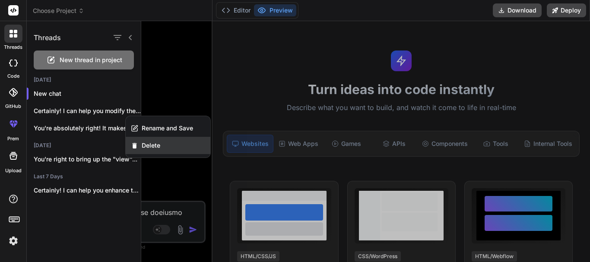
click at [154, 153] on div "Delete" at bounding box center [168, 145] width 85 height 17
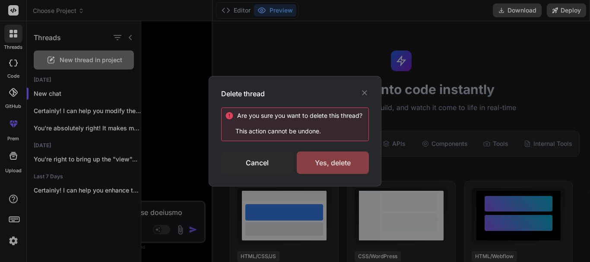
click at [308, 166] on div "Yes, delete" at bounding box center [333, 163] width 72 height 22
drag, startPoint x: 165, startPoint y: 103, endPoint x: 124, endPoint y: 36, distance: 79.2
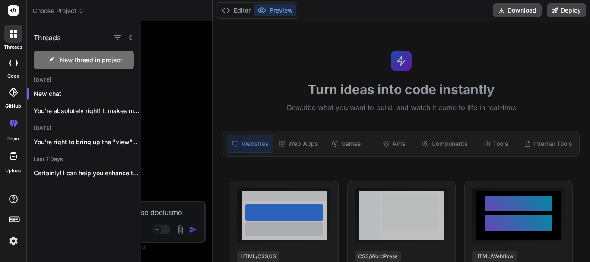
drag, startPoint x: 124, startPoint y: 36, endPoint x: 89, endPoint y: 208, distance: 175.8
click at [89, 208] on div "Threads New thread in project Today New chat You're absolutely right! It makes …" at bounding box center [84, 141] width 115 height 241
click at [165, 66] on div at bounding box center [365, 141] width 449 height 241
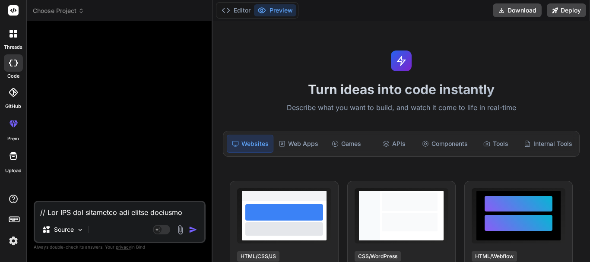
click at [112, 210] on textarea at bounding box center [119, 210] width 169 height 16
click at [60, 162] on div at bounding box center [120, 114] width 170 height 173
click at [334, 142] on icon at bounding box center [335, 143] width 7 height 7
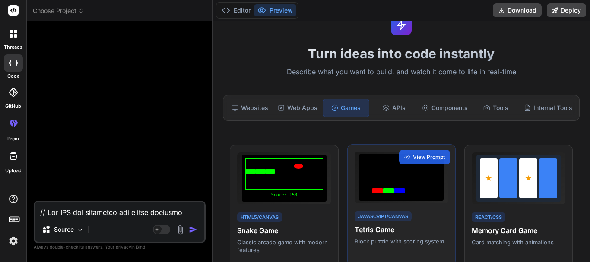
scroll to position [43, 0]
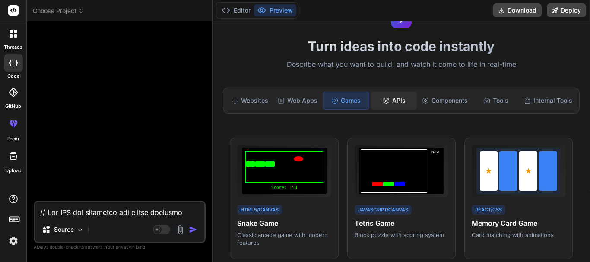
click at [389, 105] on div "APIs" at bounding box center [394, 101] width 46 height 18
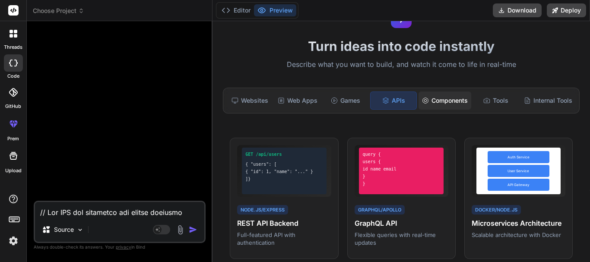
click at [436, 96] on div "Components" at bounding box center [445, 101] width 53 height 18
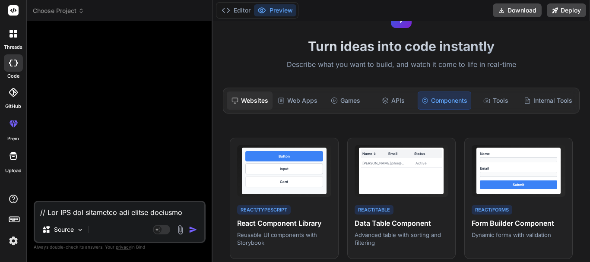
click at [251, 100] on div "Websites" at bounding box center [250, 101] width 46 height 18
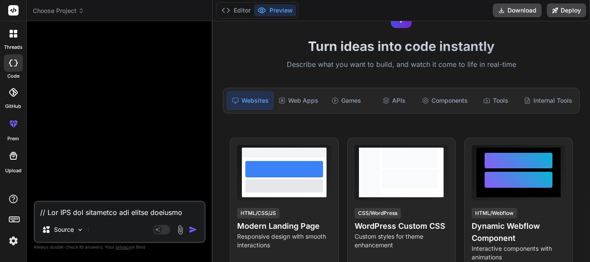
click at [171, 185] on div at bounding box center [120, 114] width 170 height 173
click at [256, 70] on div "Turn ideas into code instantly Describe what you want to build, and watch it co…" at bounding box center [402, 141] width 378 height 241
click at [178, 228] on img at bounding box center [180, 230] width 10 height 10
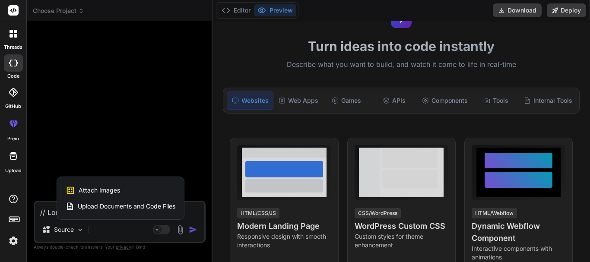
click at [121, 204] on span "Upload Documents and Code Files" at bounding box center [127, 206] width 98 height 9
type textarea "x"
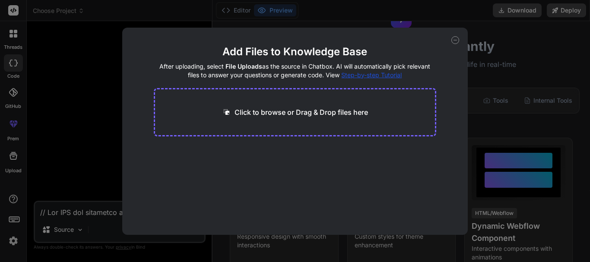
click at [245, 116] on p "Click to browse or Drag & Drop files here" at bounding box center [302, 112] width 134 height 10
click at [233, 113] on div "Click to browse or Drag & Drop files here" at bounding box center [295, 112] width 146 height 10
type input "C:\fakepath\list_all_patients_data.js"
click at [424, 212] on button "Finish" at bounding box center [421, 209] width 30 height 17
click at [214, 163] on span "list_all_patients_data.js" at bounding box center [197, 160] width 65 height 10
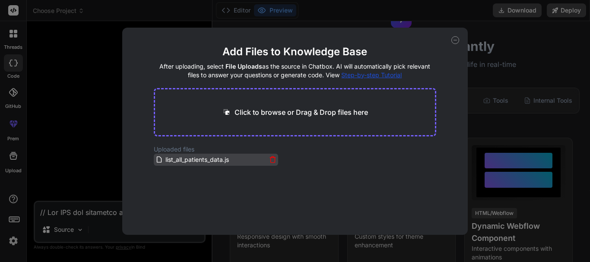
click at [179, 159] on span "list_all_patients_data.js" at bounding box center [197, 160] width 65 height 10
click at [291, 180] on main "Add Files to Knowledge Base After uploading, select File Uploads as the source …" at bounding box center [295, 140] width 283 height 190
drag, startPoint x: 185, startPoint y: 204, endPoint x: 220, endPoint y: 147, distance: 67.4
click at [220, 147] on main "Add Files to Knowledge Base After uploading, select File Uploads as the source …" at bounding box center [295, 140] width 283 height 190
drag, startPoint x: 233, startPoint y: 161, endPoint x: 233, endPoint y: 185, distance: 24.6
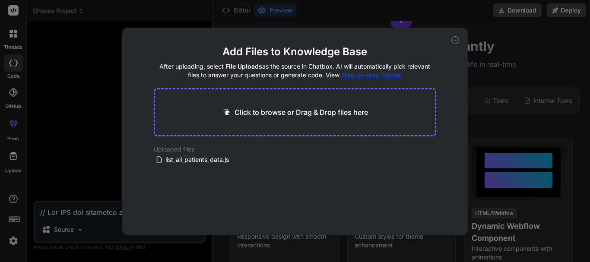
click at [233, 185] on main "Add Files to Knowledge Base After uploading, select File Uploads as the source …" at bounding box center [295, 140] width 283 height 190
click at [104, 96] on div "Add Files to Knowledge Base After uploading, select File Uploads as the source …" at bounding box center [295, 131] width 590 height 262
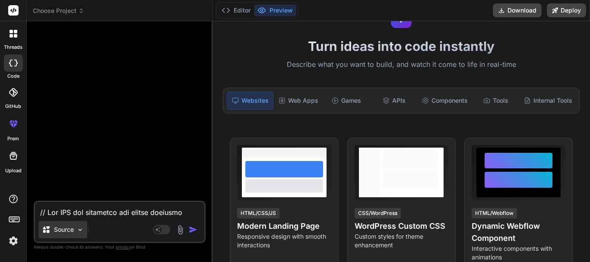
click at [66, 232] on p "Source" at bounding box center [64, 230] width 20 height 9
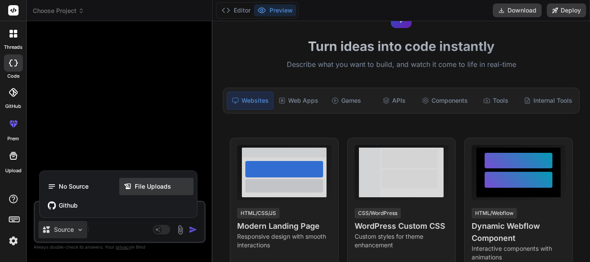
click at [148, 185] on span "File Uploads" at bounding box center [153, 186] width 36 height 9
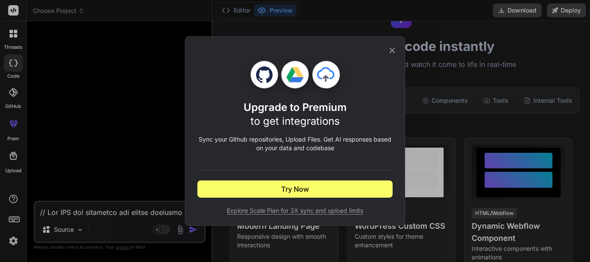
click at [395, 51] on icon at bounding box center [393, 51] width 10 height 10
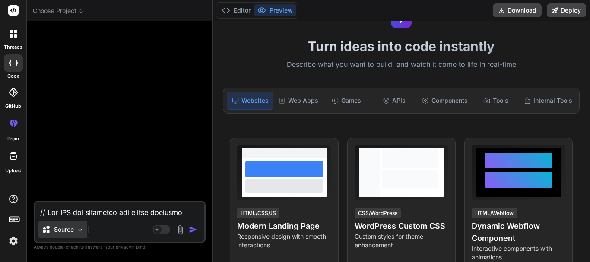
click at [74, 235] on div "Source" at bounding box center [62, 229] width 49 height 17
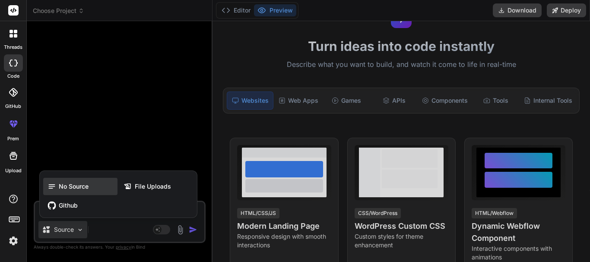
click at [78, 191] on div "No Source" at bounding box center [80, 186] width 74 height 17
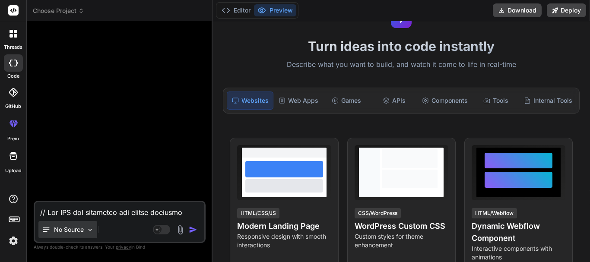
click at [76, 230] on p "No Source" at bounding box center [69, 230] width 30 height 9
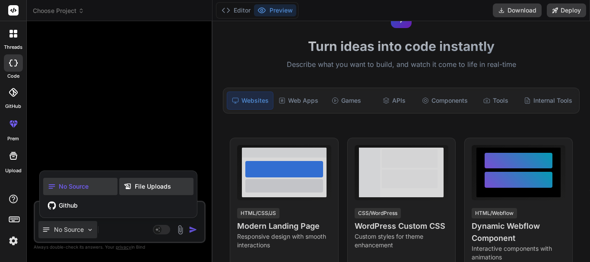
click at [139, 186] on span "File Uploads" at bounding box center [153, 186] width 36 height 9
type textarea "x"
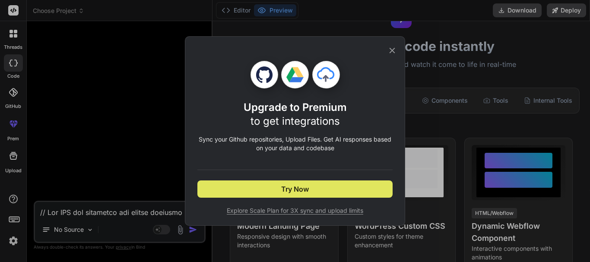
click at [284, 195] on button "Try Now" at bounding box center [295, 189] width 195 height 17
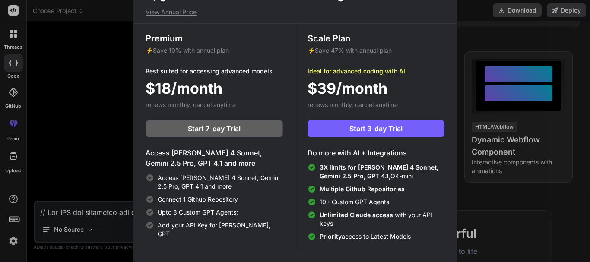
scroll to position [0, 0]
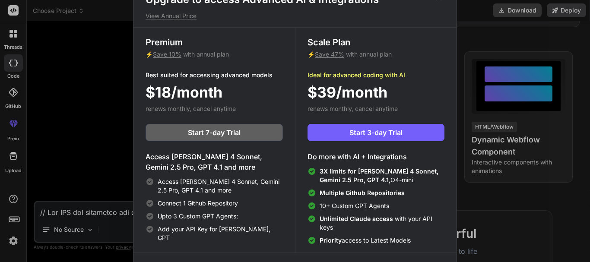
click at [86, 126] on div "Upgrade to access Advanced AI & Integrations View Annual Price Premium ⚡ Save 1…" at bounding box center [295, 131] width 590 height 262
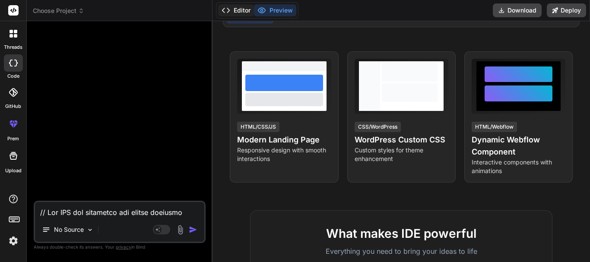
click at [241, 16] on button "Editor" at bounding box center [236, 10] width 36 height 12
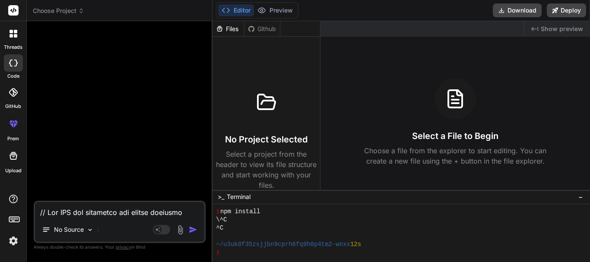
click at [152, 212] on textarea at bounding box center [119, 210] width 169 height 16
paste textarea "// Add CSS for filtering and search dropdown const style = document.createEleme…"
type textarea "// Add CSS for filtering and search dropdown const style = document.createEleme…"
type textarea "x"
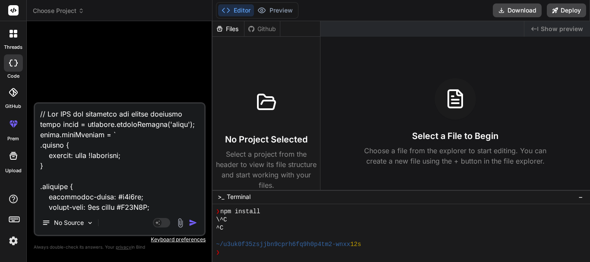
scroll to position [26481, 0]
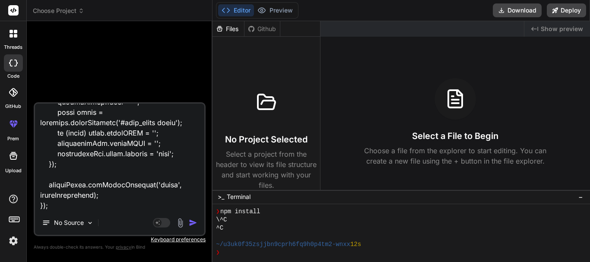
type textarea "// Add CSS for filtering and search dropdown const style = document.createEleme…"
type textarea "x"
type textarea "// Add CSS for filtering and search dropdown const style = document.createEleme…"
type textarea "x"
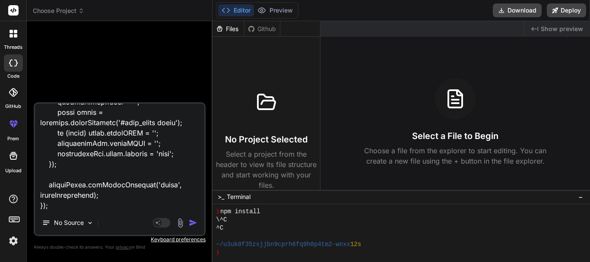
paste textarea "Instead of the id to display in the Register by column after searching, display…"
type textarea "// Add CSS for filtering and search dropdown const style = document.createEleme…"
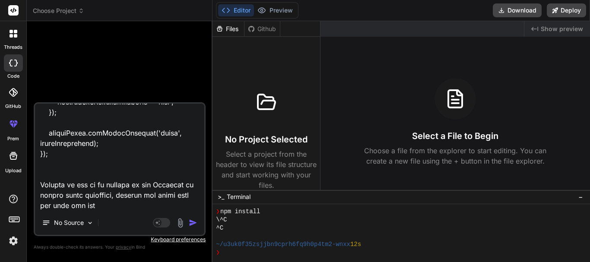
scroll to position [26523, 0]
type textarea "x"
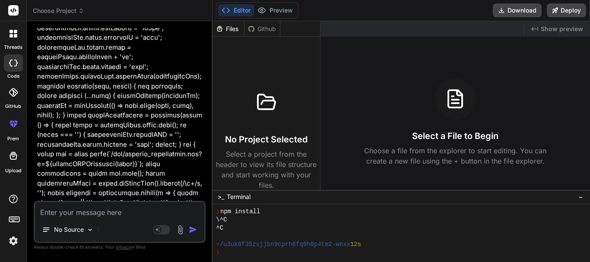
scroll to position [11411, 0]
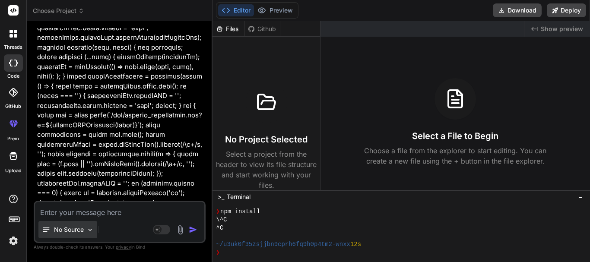
click at [80, 230] on p "No Source" at bounding box center [69, 230] width 30 height 9
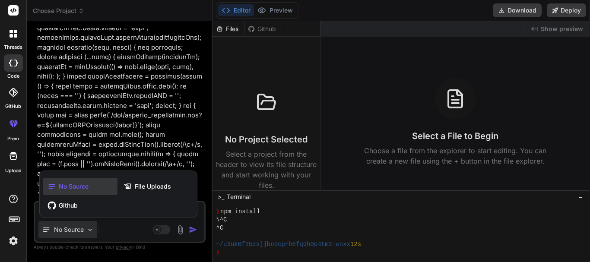
click at [80, 230] on div at bounding box center [295, 131] width 590 height 262
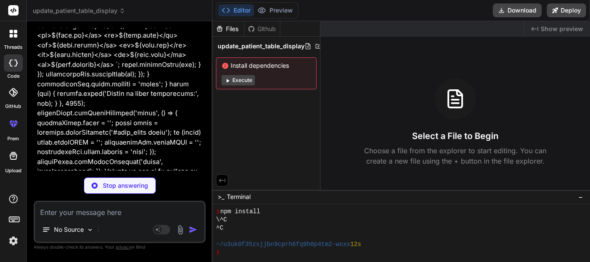
scroll to position [11692, 0]
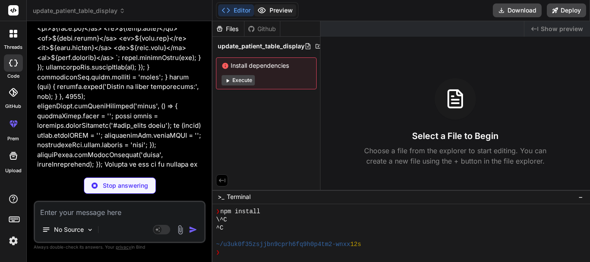
click at [279, 13] on button "Preview" at bounding box center [275, 10] width 42 height 12
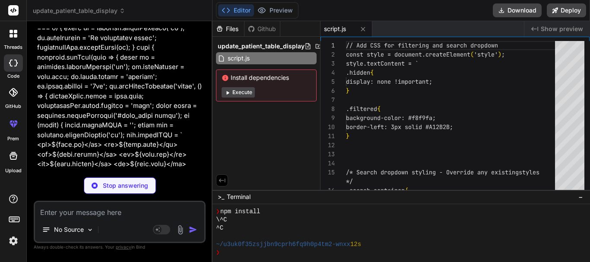
scroll to position [11717, 0]
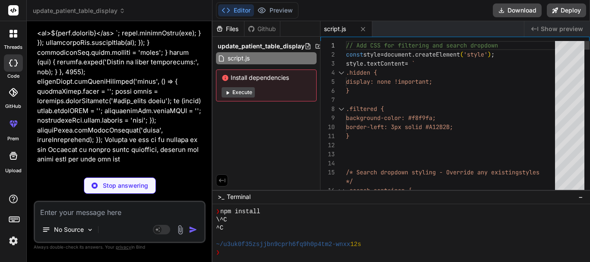
type textarea "x"
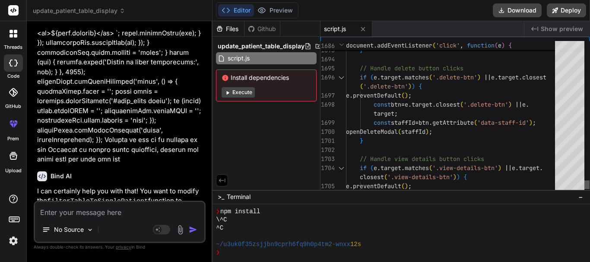
click at [585, 185] on div at bounding box center [587, 185] width 5 height 9
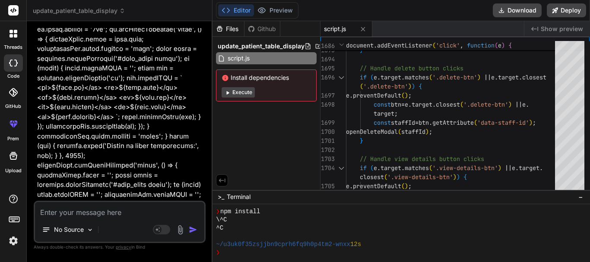
scroll to position [11730, 0]
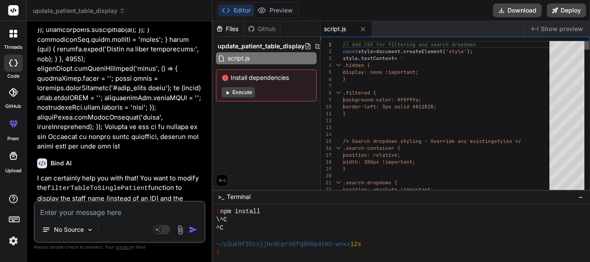
click at [588, 41] on div at bounding box center [587, 45] width 5 height 9
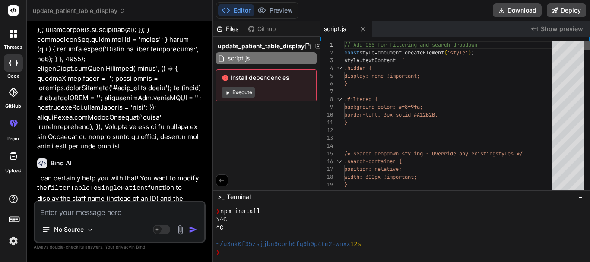
click at [590, 41] on div at bounding box center [587, 45] width 5 height 9
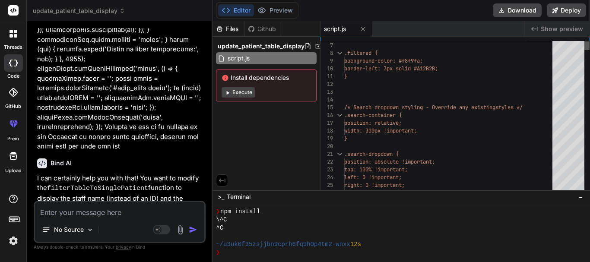
click at [590, 48] on div at bounding box center [587, 45] width 5 height 9
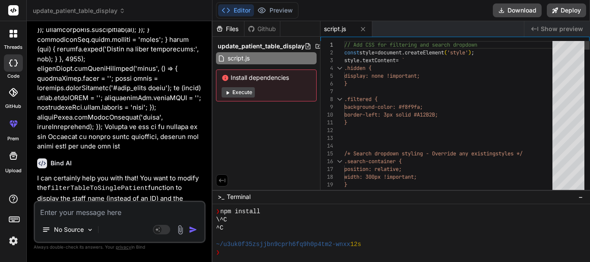
click at [443, 147] on div at bounding box center [450, 146] width 213 height 8
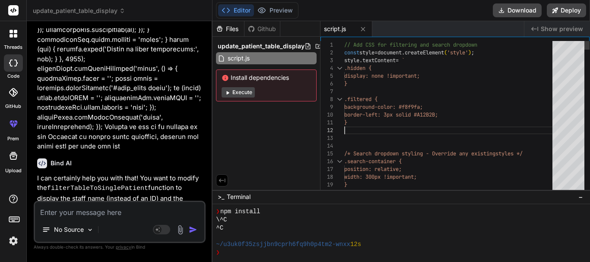
type textarea "// Add CSS for filtering and search dropdown const style = document.createEleme…"
